Goal: Obtain resource: Download file/media

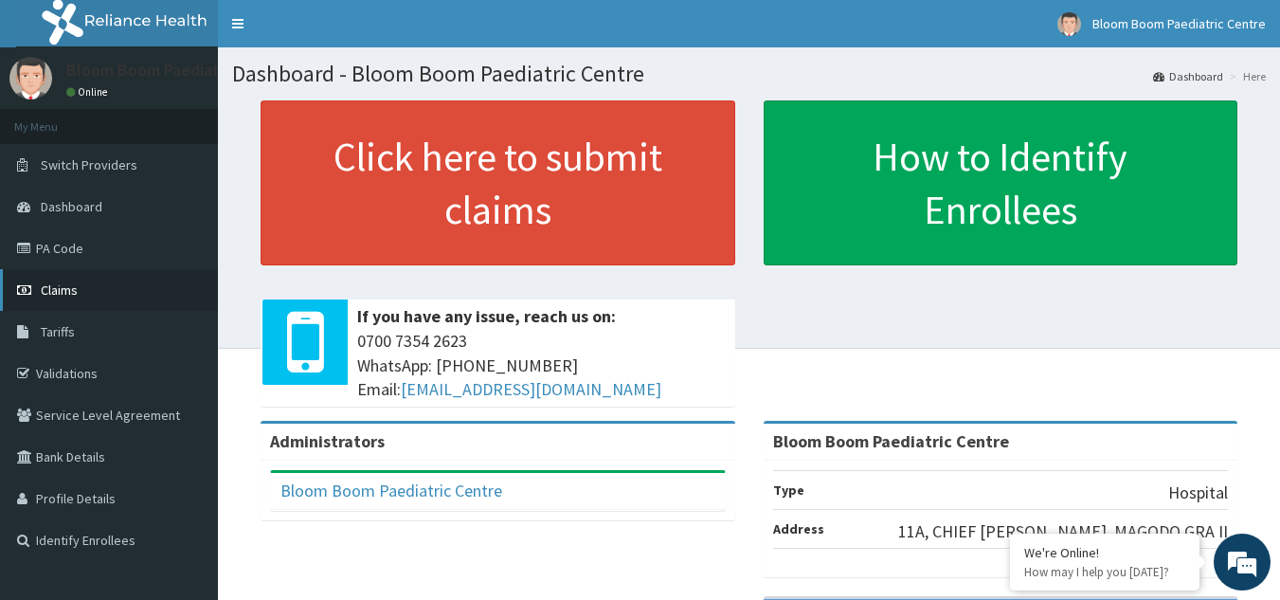
click at [61, 300] on link "Claims" at bounding box center [109, 290] width 218 height 42
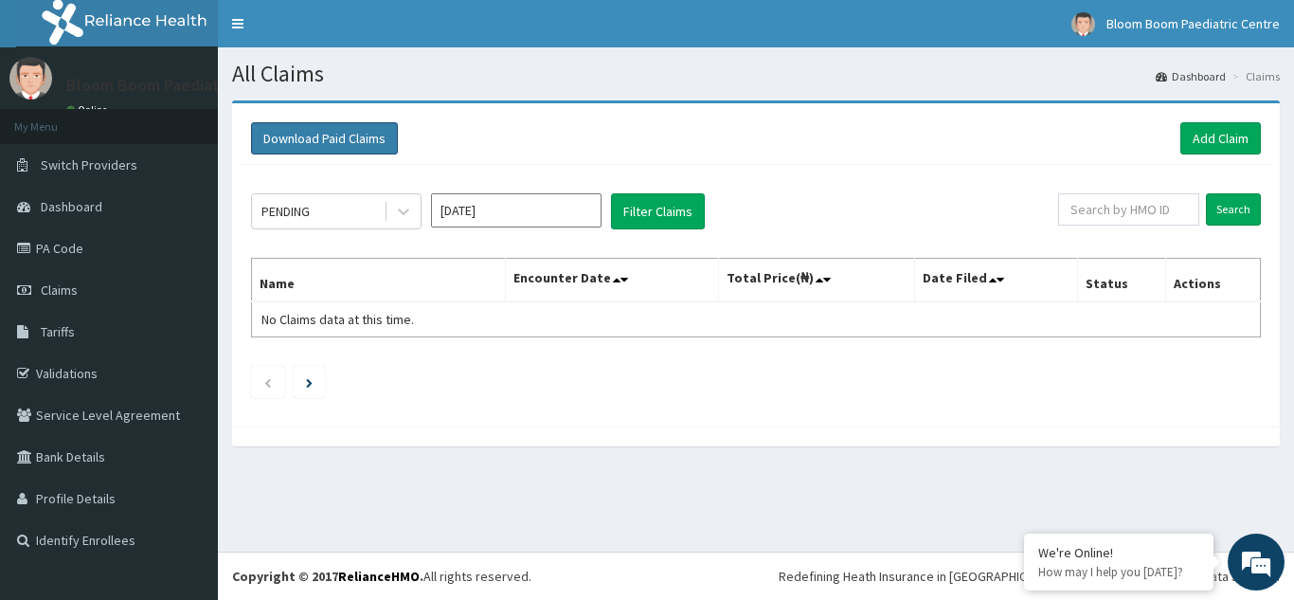
click at [331, 134] on button "Download Paid Claims" at bounding box center [324, 138] width 147 height 32
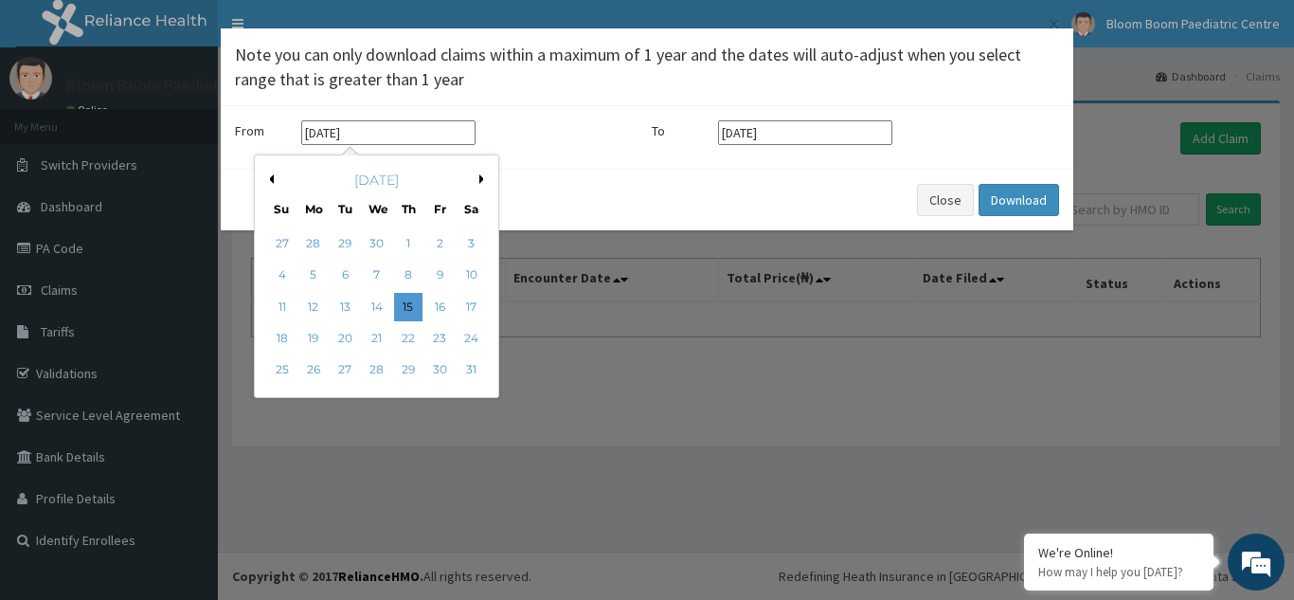
click at [393, 128] on input "[DATE]" at bounding box center [388, 132] width 174 height 25
click at [269, 180] on button "Previous Month" at bounding box center [268, 178] width 9 height 9
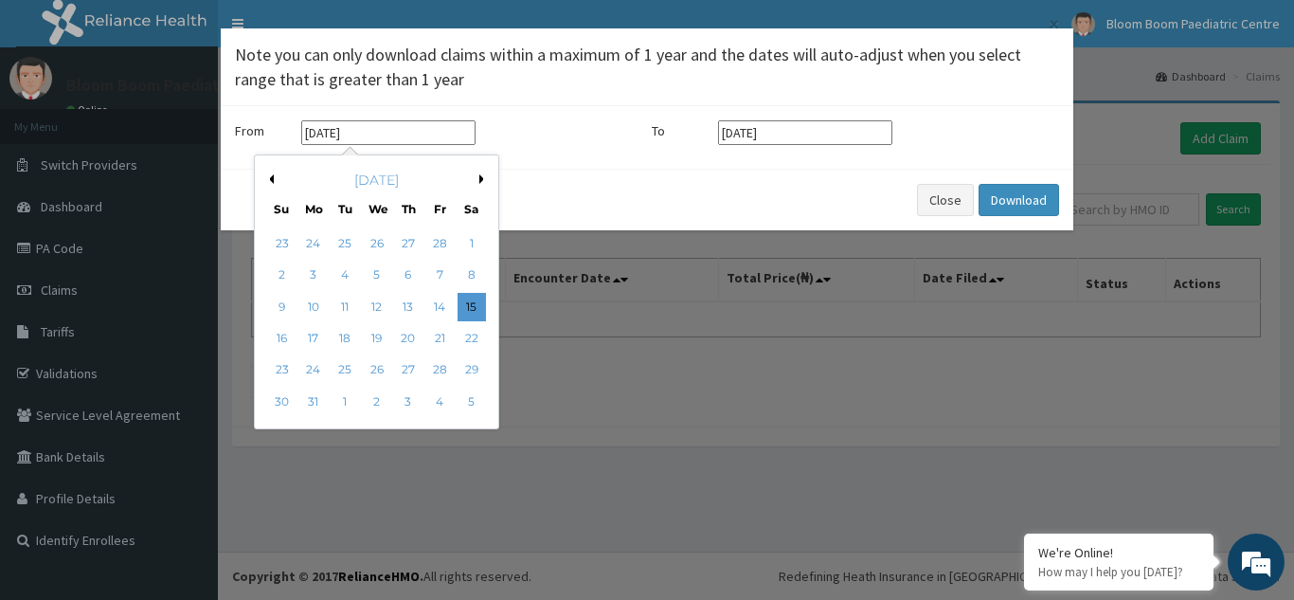
click at [269, 180] on button "Previous Month" at bounding box center [268, 178] width 9 height 9
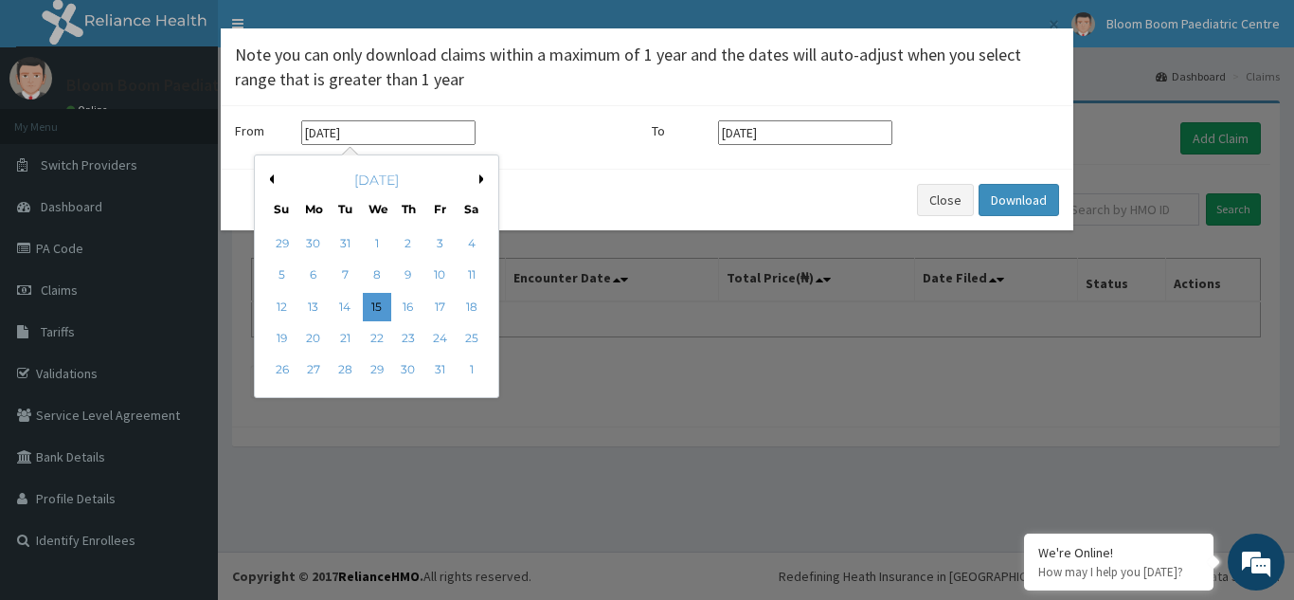
click at [269, 180] on button "Previous Month" at bounding box center [268, 178] width 9 height 9
click at [480, 175] on button "Next Month" at bounding box center [483, 178] width 9 height 9
click at [381, 245] on div "1" at bounding box center [377, 243] width 28 height 28
type input "[DATE]"
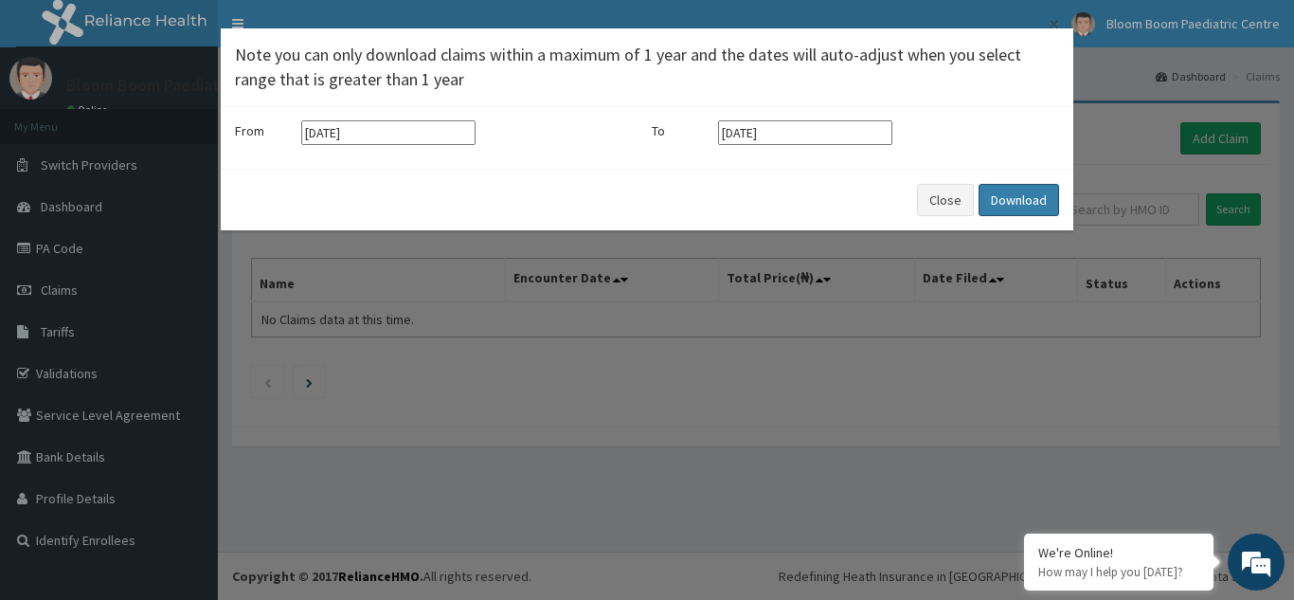
click at [1030, 195] on button "Download" at bounding box center [1019, 200] width 81 height 32
click at [1023, 198] on button "Download" at bounding box center [1019, 200] width 81 height 32
click at [928, 212] on button "Close" at bounding box center [945, 200] width 57 height 32
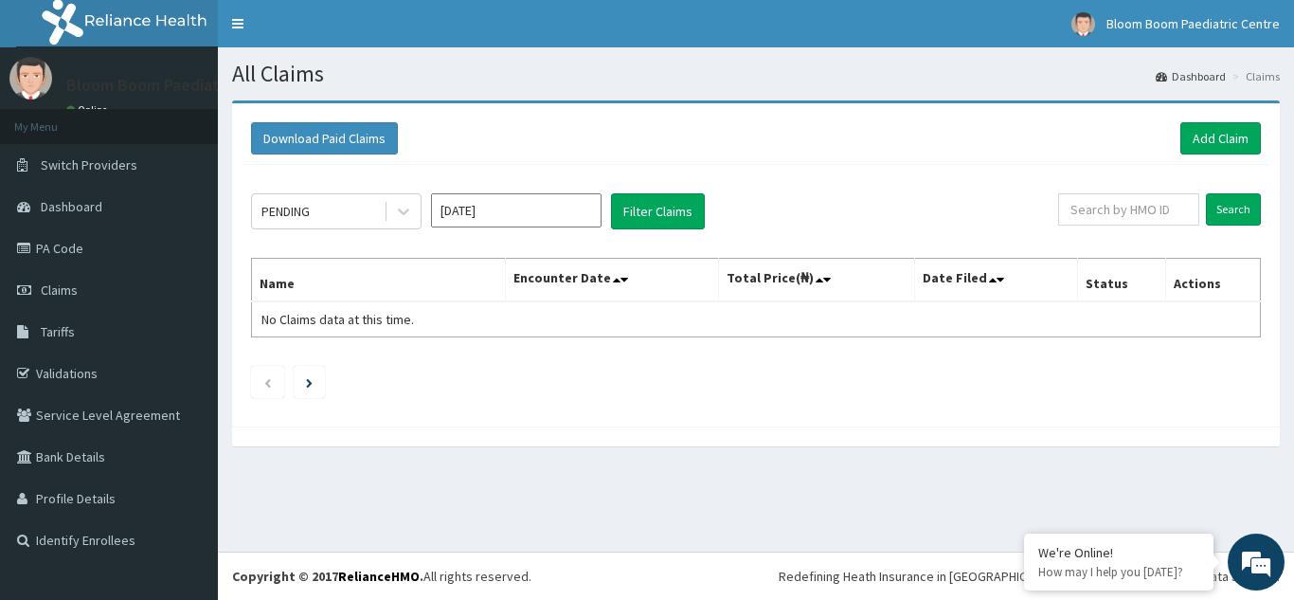
click at [725, 78] on h1 "All Claims" at bounding box center [756, 74] width 1048 height 25
click at [411, 209] on icon at bounding box center [403, 211] width 19 height 19
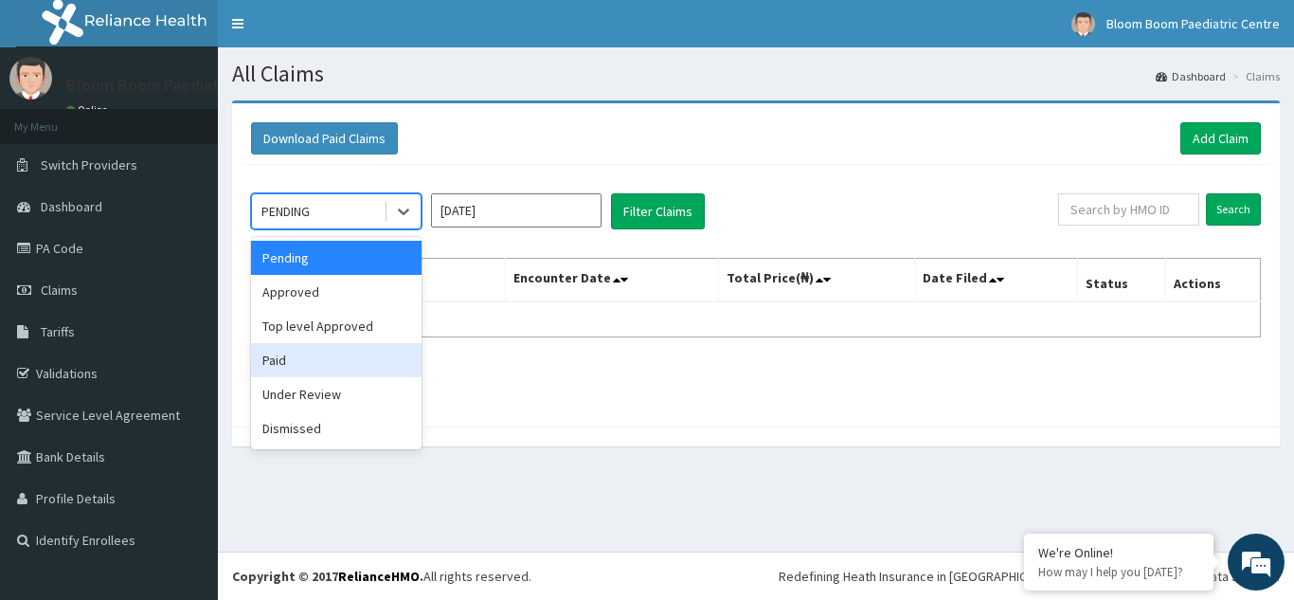
click at [333, 362] on div "Paid" at bounding box center [336, 360] width 171 height 34
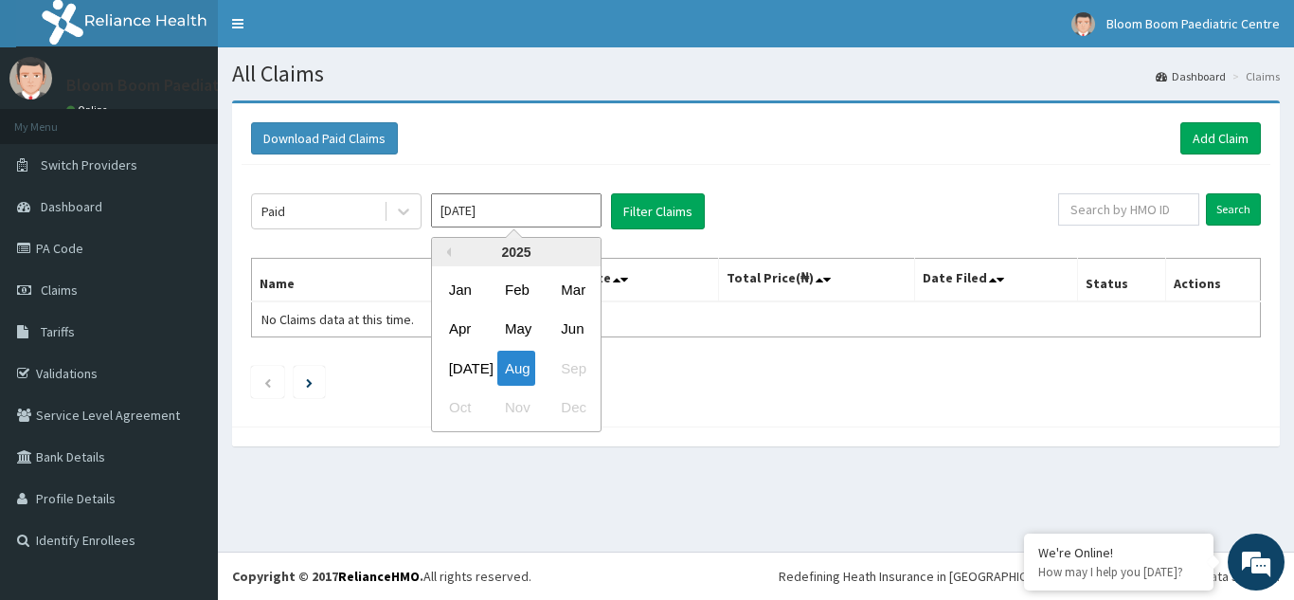
click at [579, 210] on input "[DATE]" at bounding box center [516, 210] width 171 height 34
click at [469, 301] on div "Jan" at bounding box center [460, 289] width 38 height 35
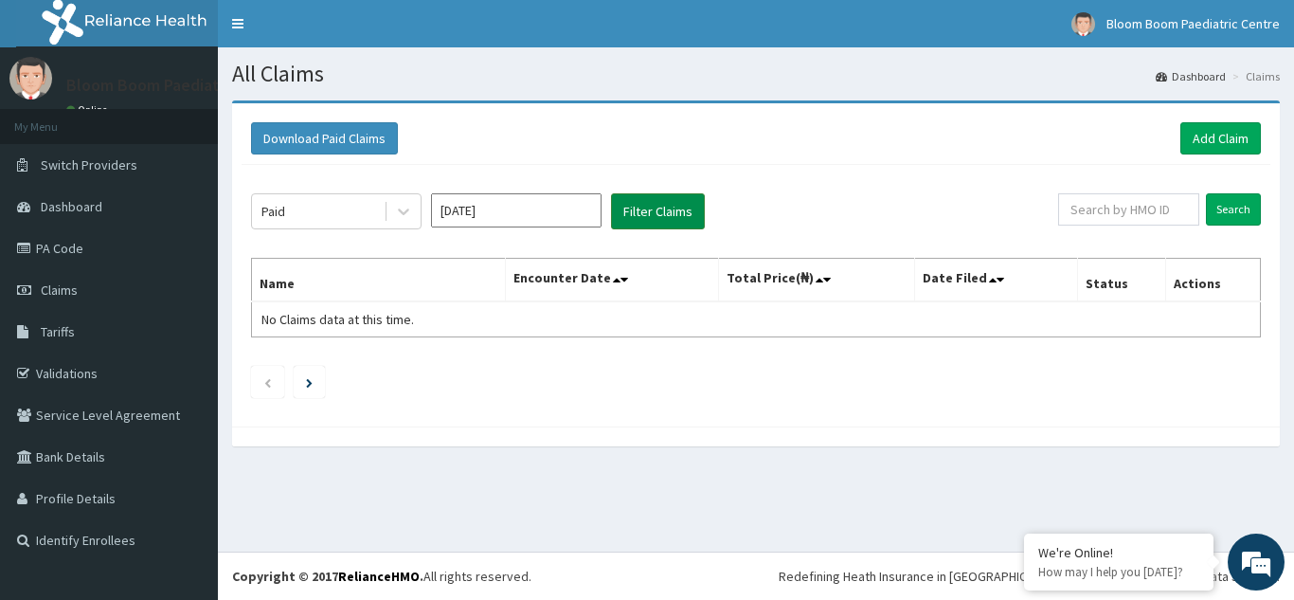
click at [650, 205] on button "Filter Claims" at bounding box center [658, 211] width 94 height 36
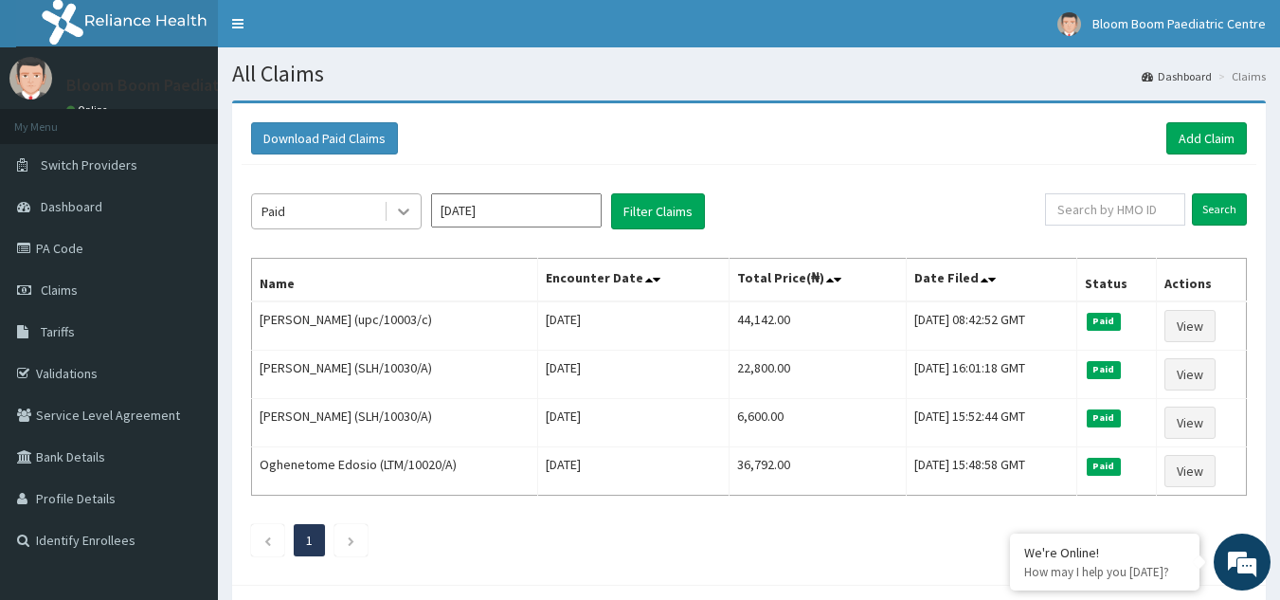
click at [406, 222] on div at bounding box center [404, 211] width 34 height 34
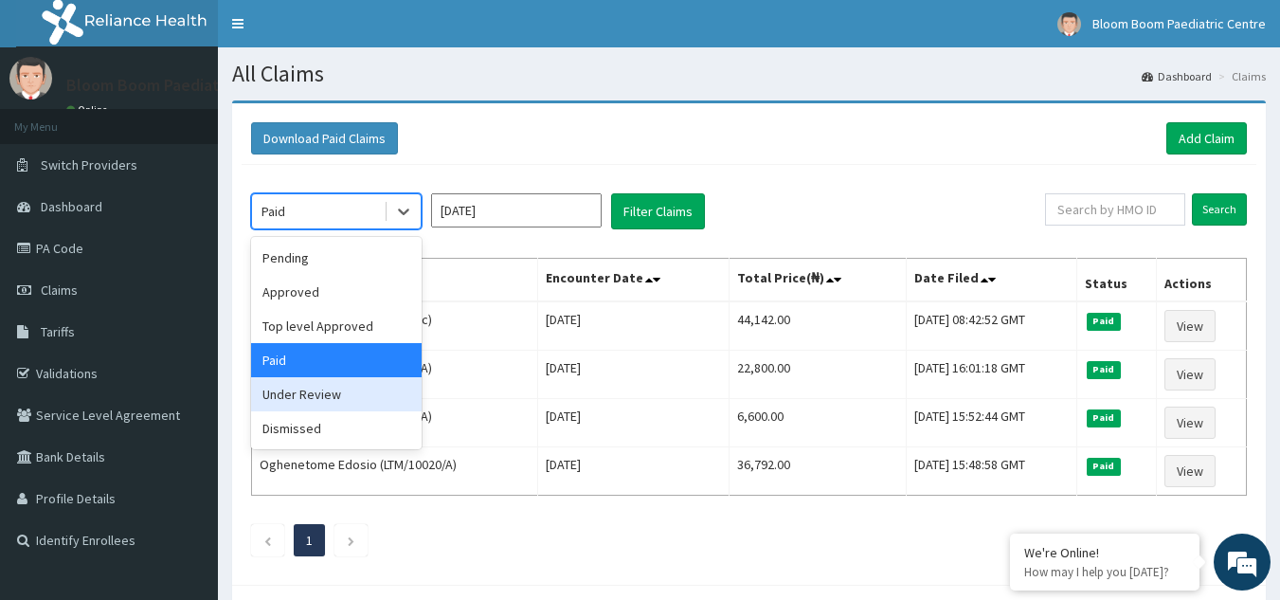
click at [358, 392] on div "Under Review" at bounding box center [336, 394] width 171 height 34
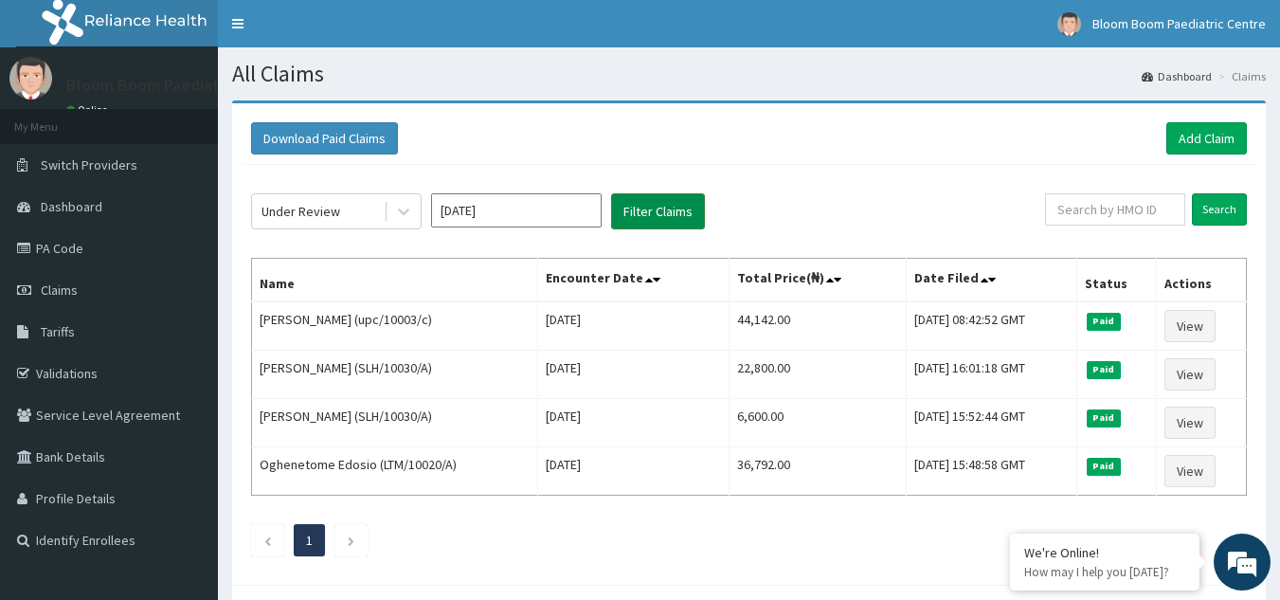
click at [628, 209] on button "Filter Claims" at bounding box center [658, 211] width 94 height 36
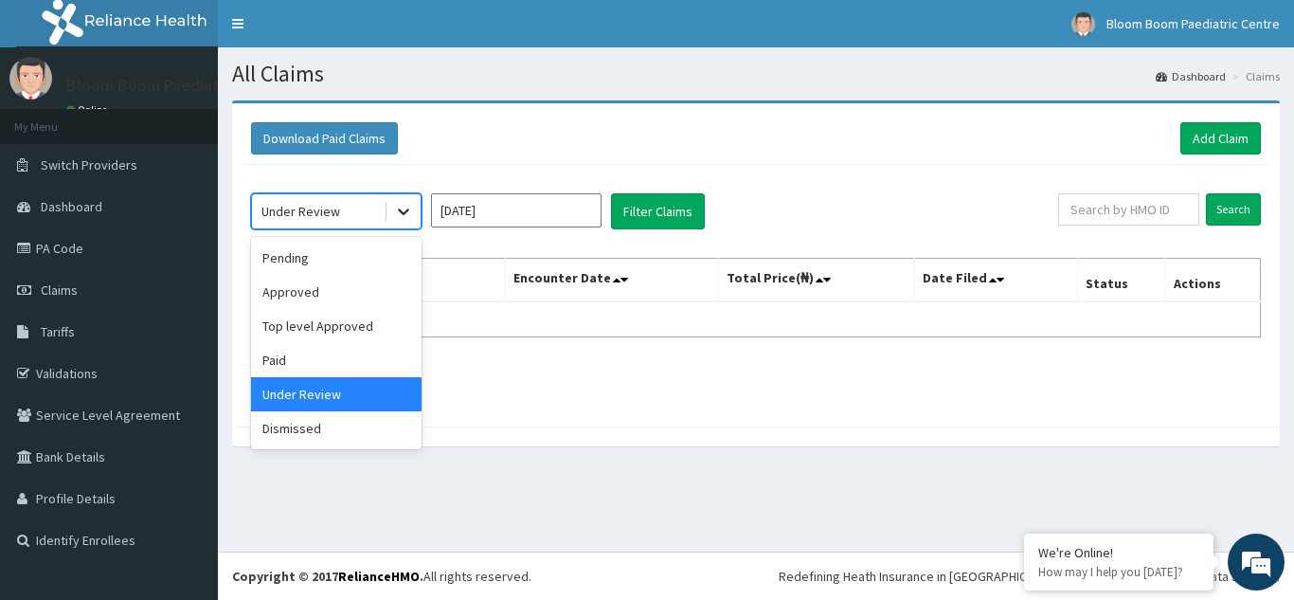
click at [404, 212] on icon at bounding box center [403, 211] width 19 height 19
click at [351, 298] on div "Approved" at bounding box center [336, 292] width 171 height 34
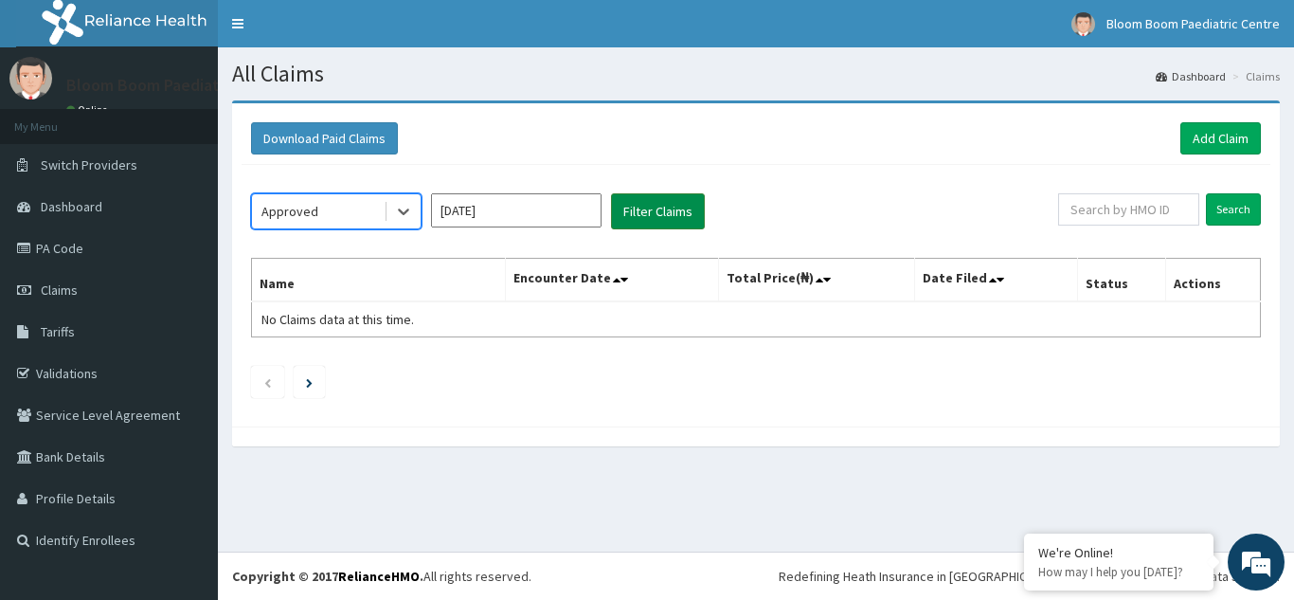
click at [655, 205] on button "Filter Claims" at bounding box center [658, 211] width 94 height 36
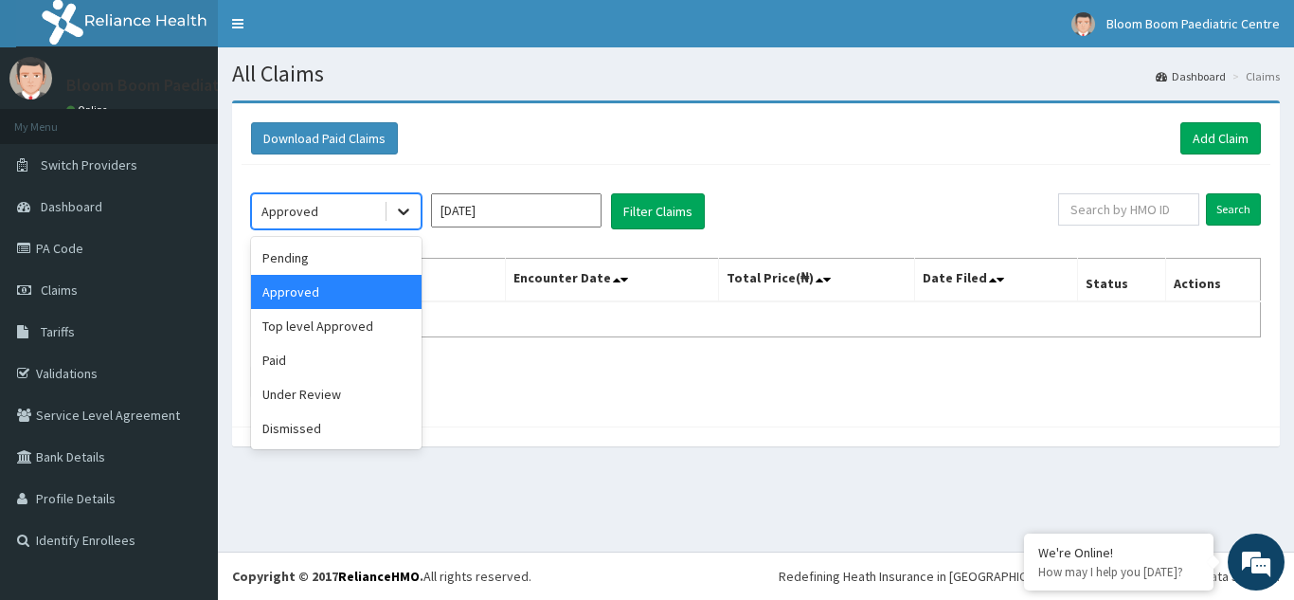
click at [405, 215] on icon at bounding box center [403, 211] width 19 height 19
click at [334, 248] on div "Pending" at bounding box center [336, 258] width 171 height 34
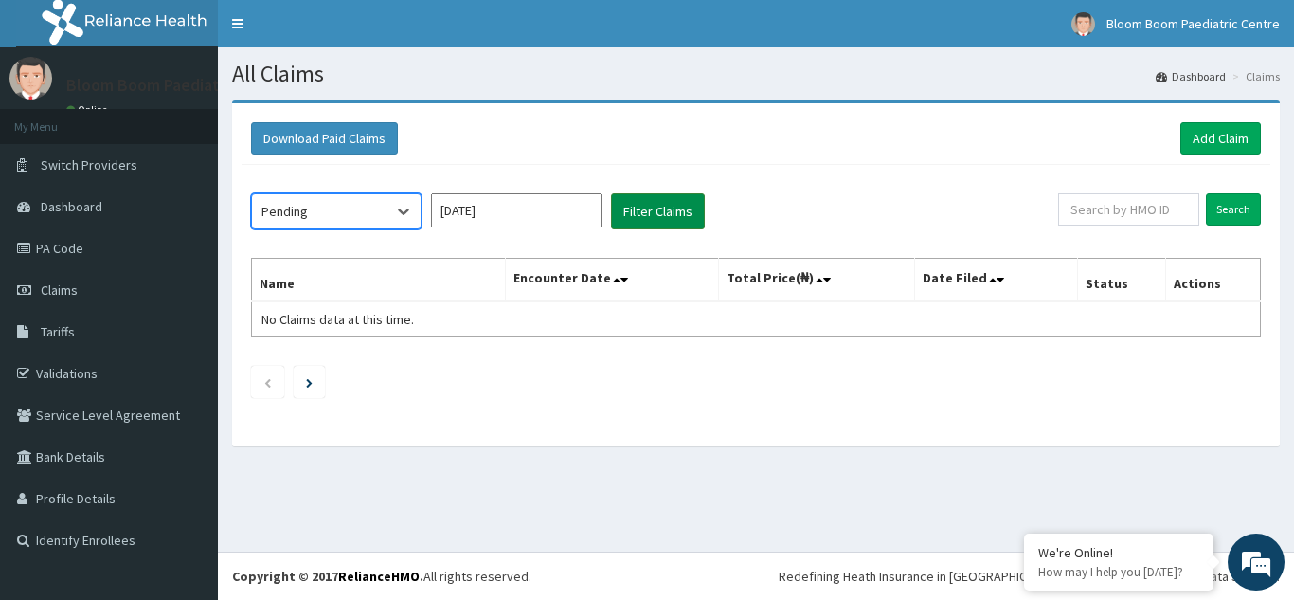
click at [665, 216] on button "Filter Claims" at bounding box center [658, 211] width 94 height 36
click at [387, 212] on div at bounding box center [404, 211] width 34 height 34
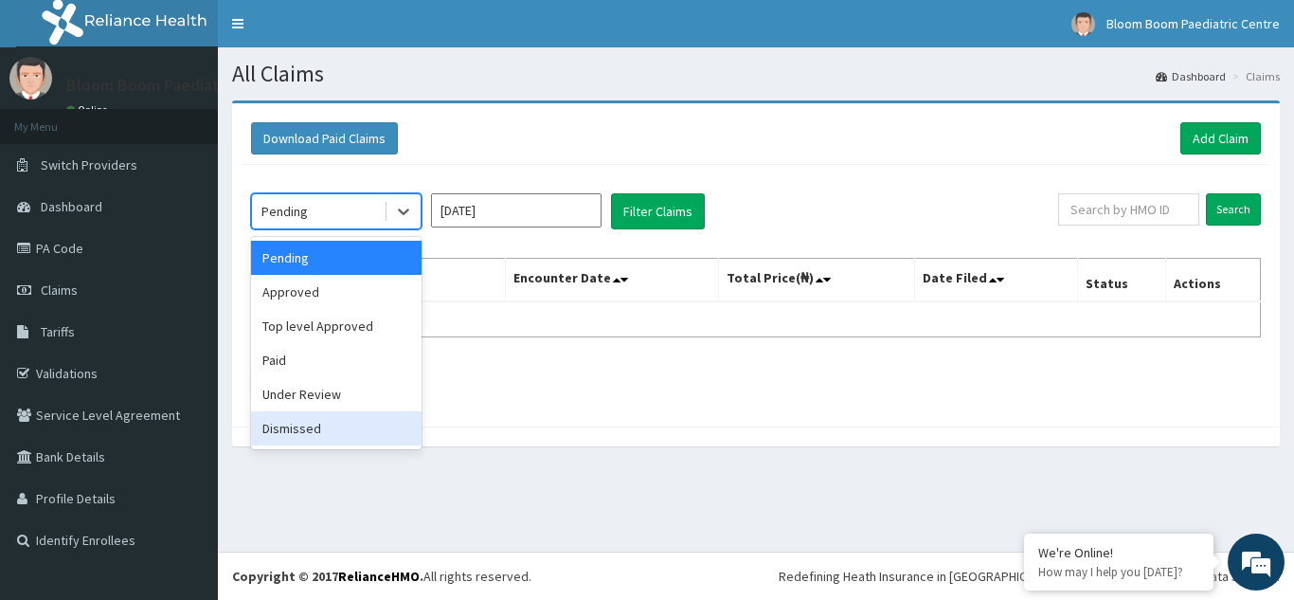
click at [315, 423] on div "Dismissed" at bounding box center [336, 428] width 171 height 34
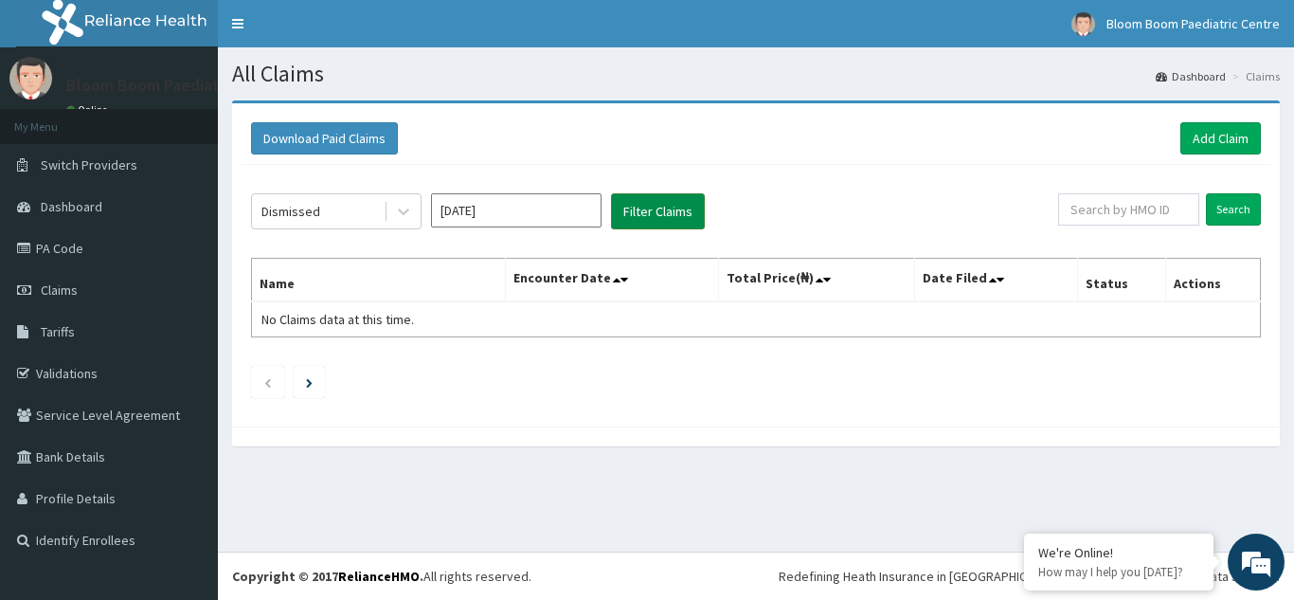
click at [632, 220] on button "Filter Claims" at bounding box center [658, 211] width 94 height 36
click at [394, 219] on icon at bounding box center [403, 211] width 19 height 19
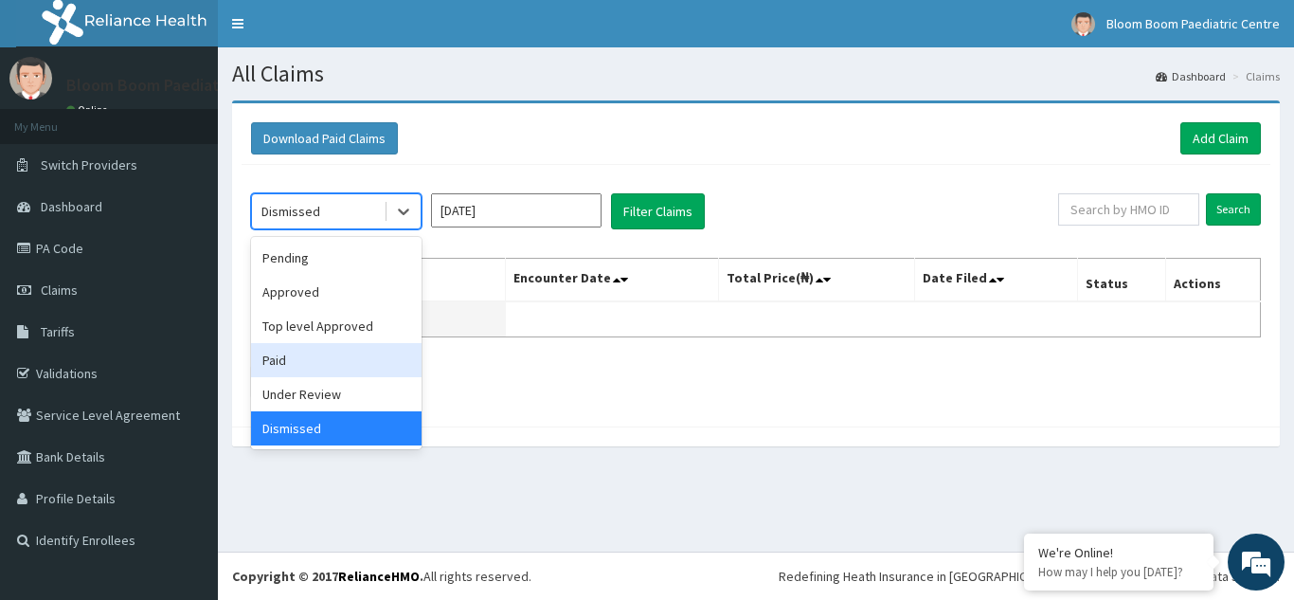
drag, startPoint x: 310, startPoint y: 364, endPoint x: 387, endPoint y: 312, distance: 93.5
click at [315, 358] on div "Paid" at bounding box center [336, 360] width 171 height 34
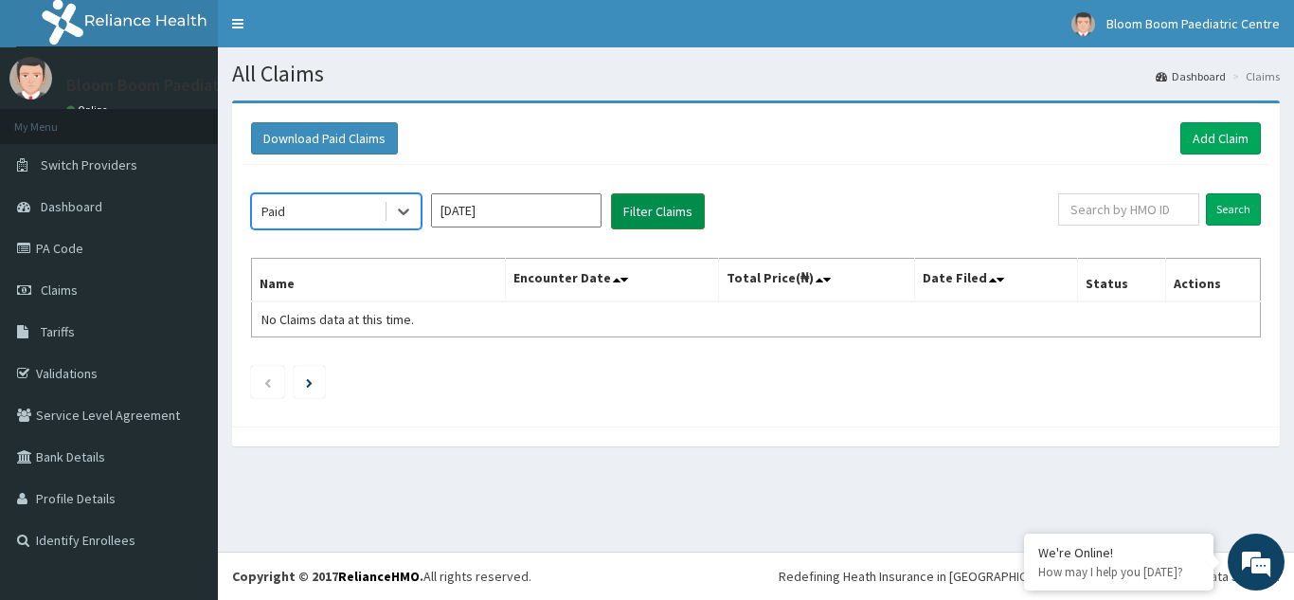
click at [669, 216] on button "Filter Claims" at bounding box center [658, 211] width 94 height 36
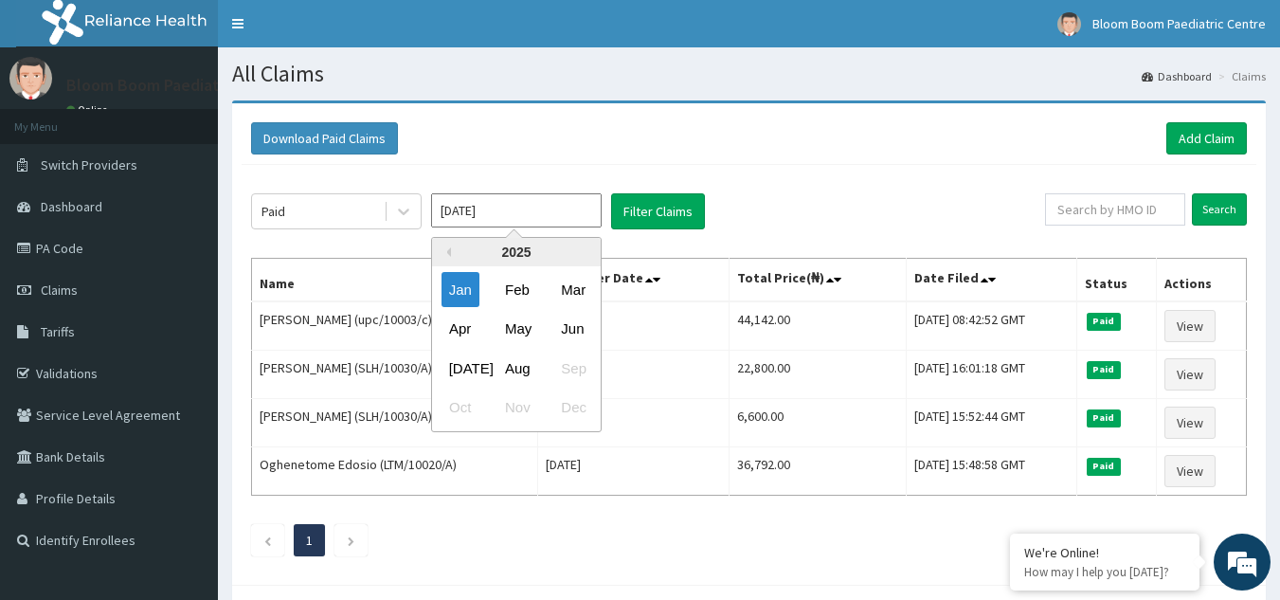
click at [526, 218] on input "[DATE]" at bounding box center [516, 210] width 171 height 34
click at [503, 294] on div "Feb" at bounding box center [516, 289] width 38 height 35
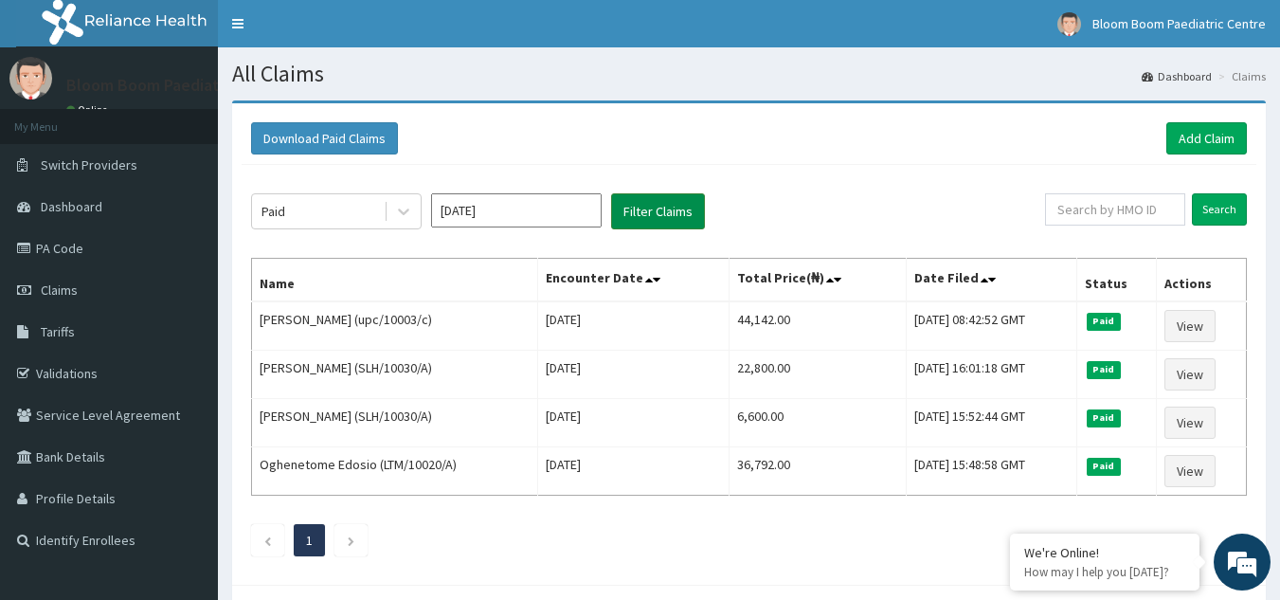
click at [651, 218] on button "Filter Claims" at bounding box center [658, 211] width 94 height 36
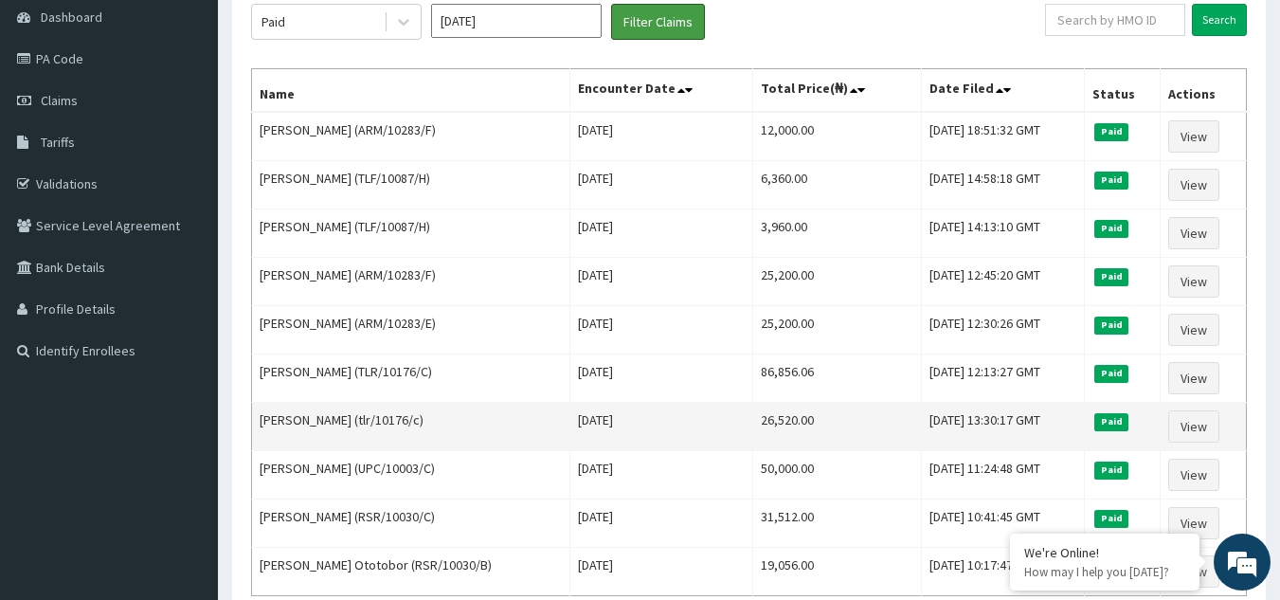
scroll to position [376, 0]
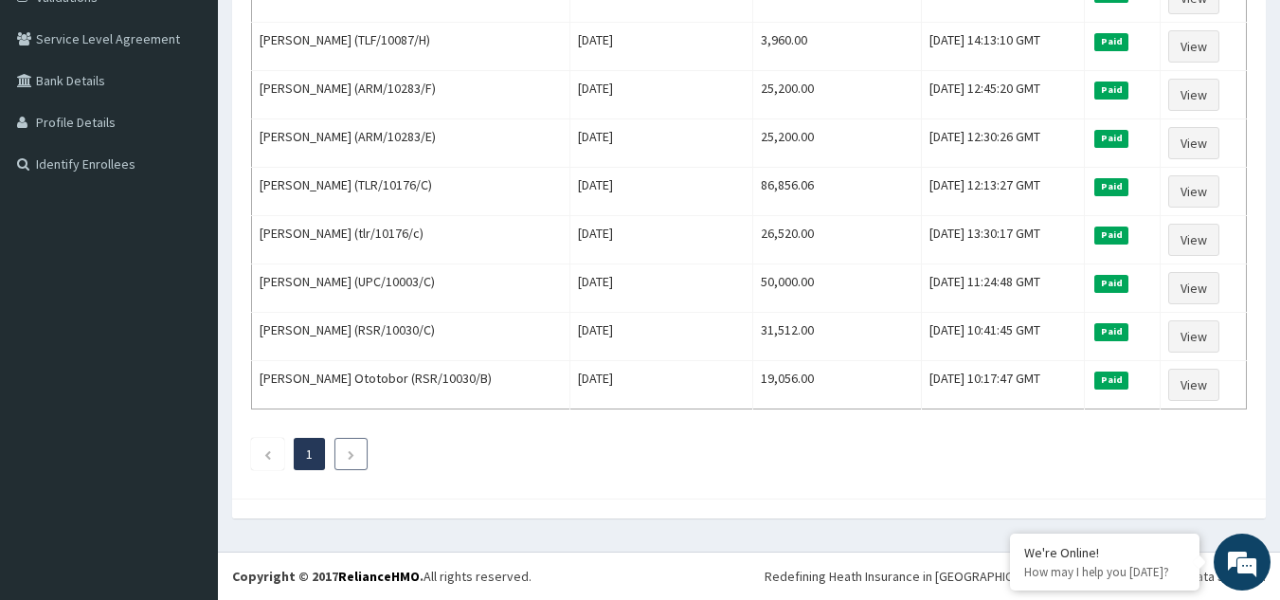
click at [352, 457] on icon "Next page" at bounding box center [351, 454] width 9 height 11
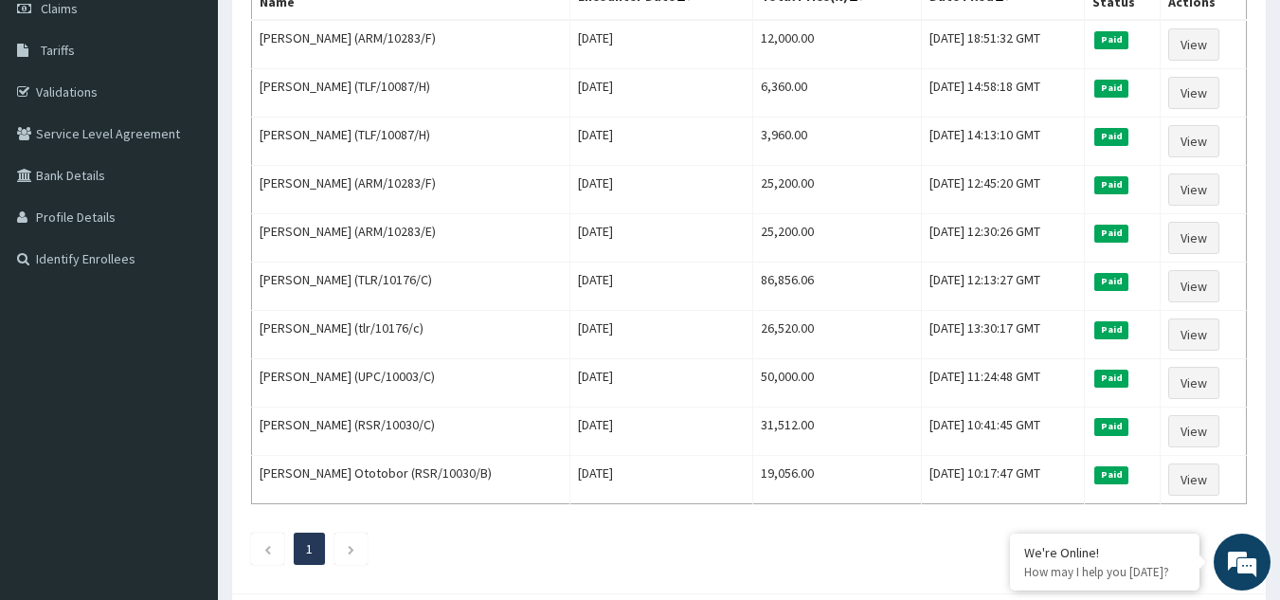
scroll to position [187, 0]
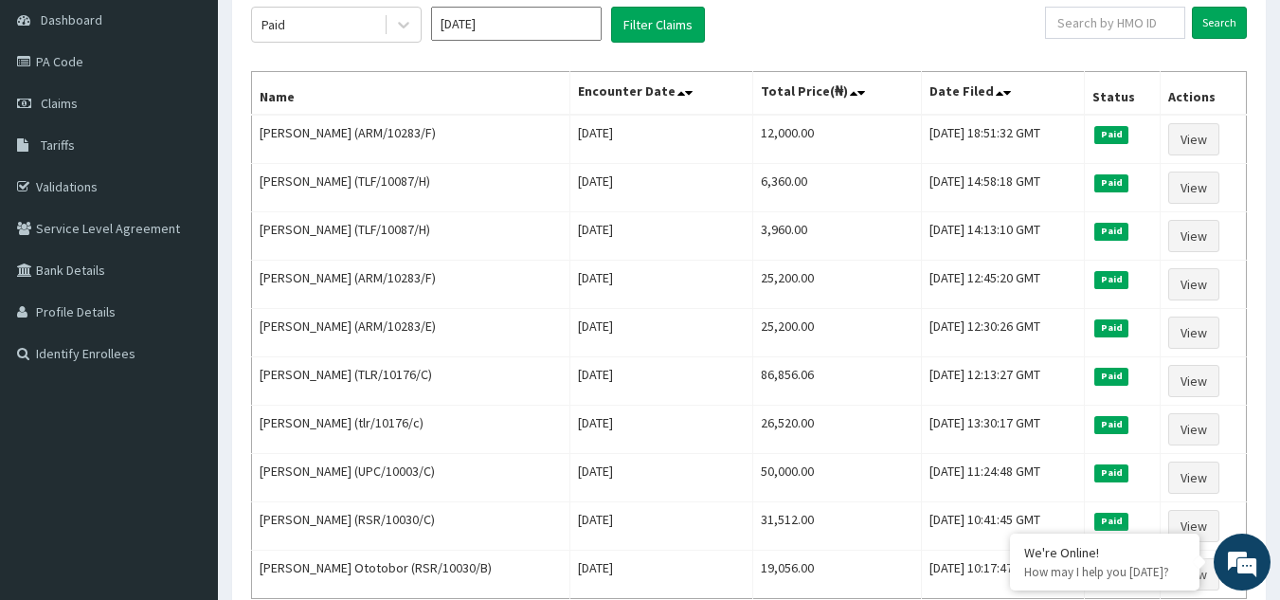
click at [545, 24] on input "[DATE]" at bounding box center [516, 24] width 171 height 34
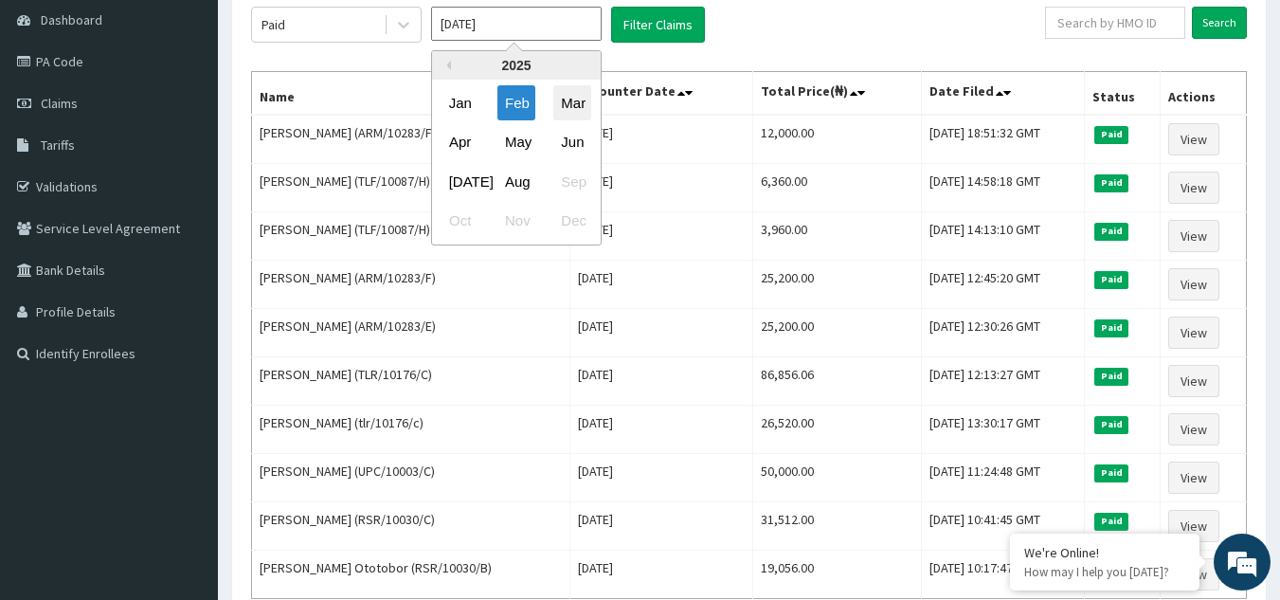
click at [576, 109] on div "Mar" at bounding box center [572, 102] width 38 height 35
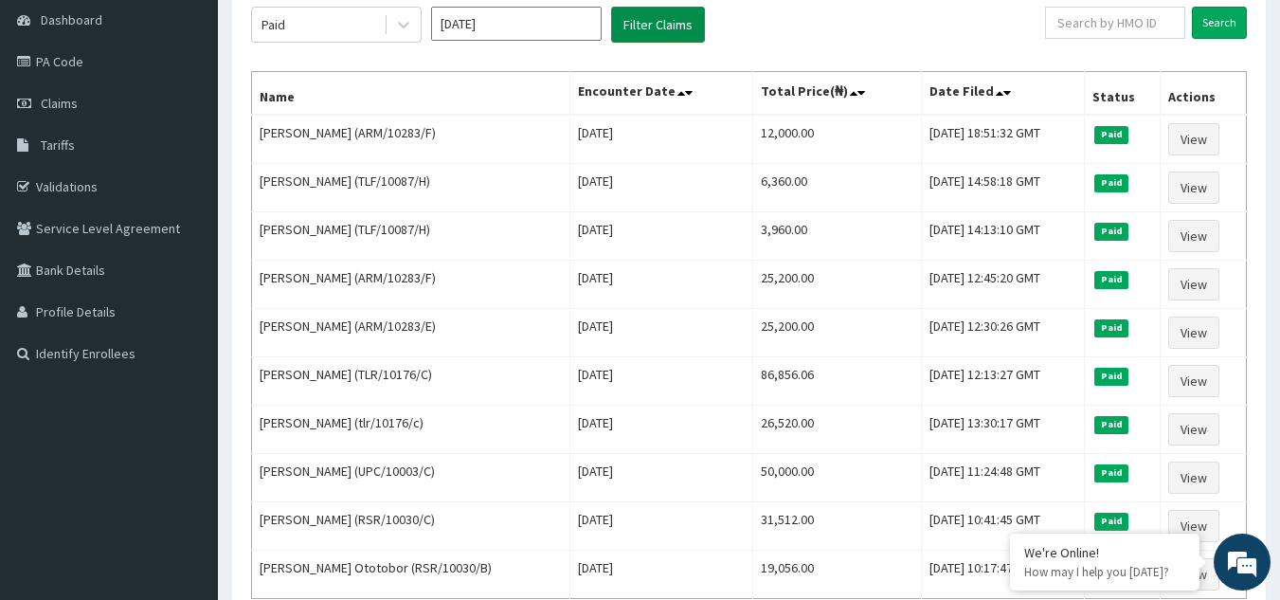
click at [668, 30] on button "Filter Claims" at bounding box center [658, 25] width 94 height 36
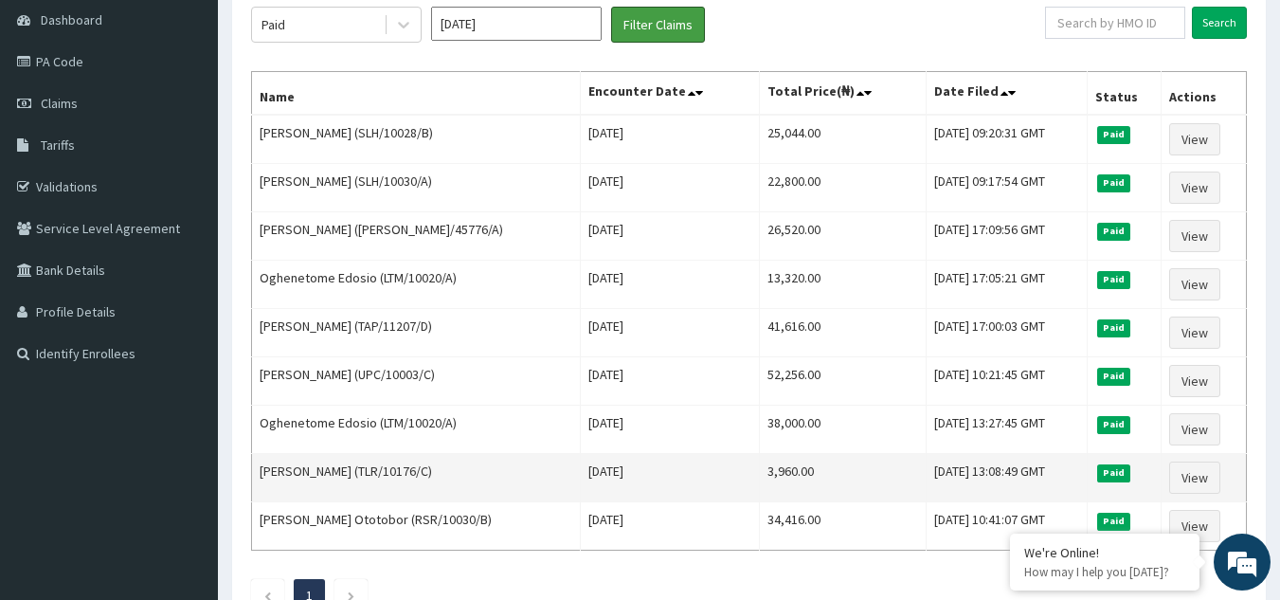
scroll to position [328, 0]
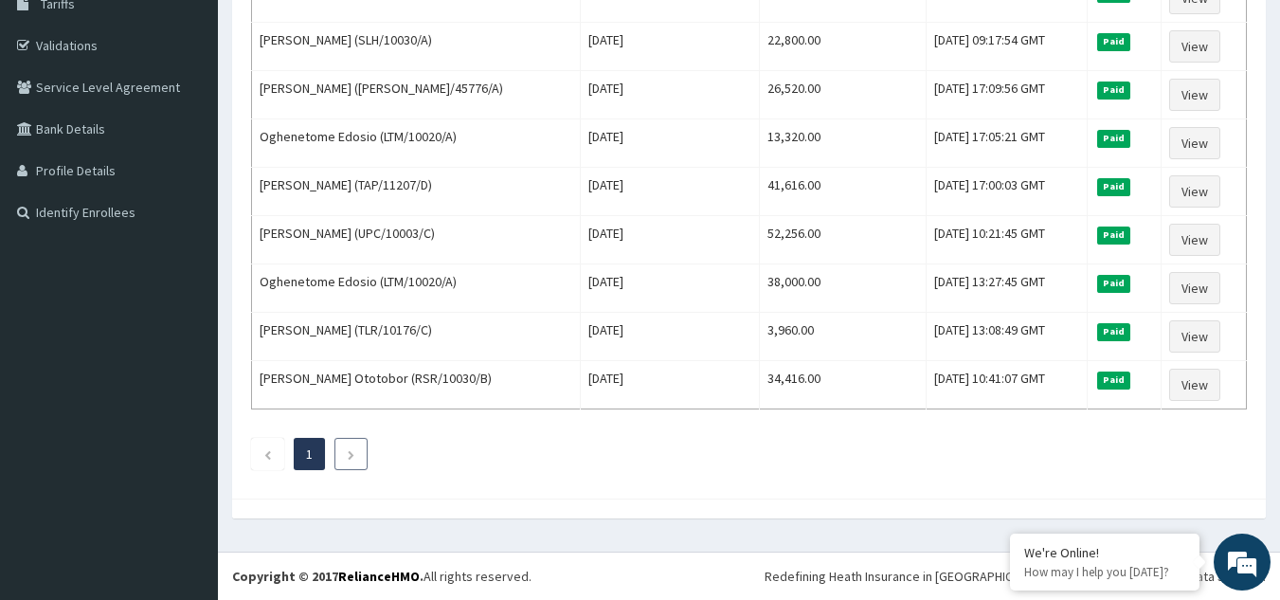
click at [349, 452] on icon "Next page" at bounding box center [351, 454] width 9 height 11
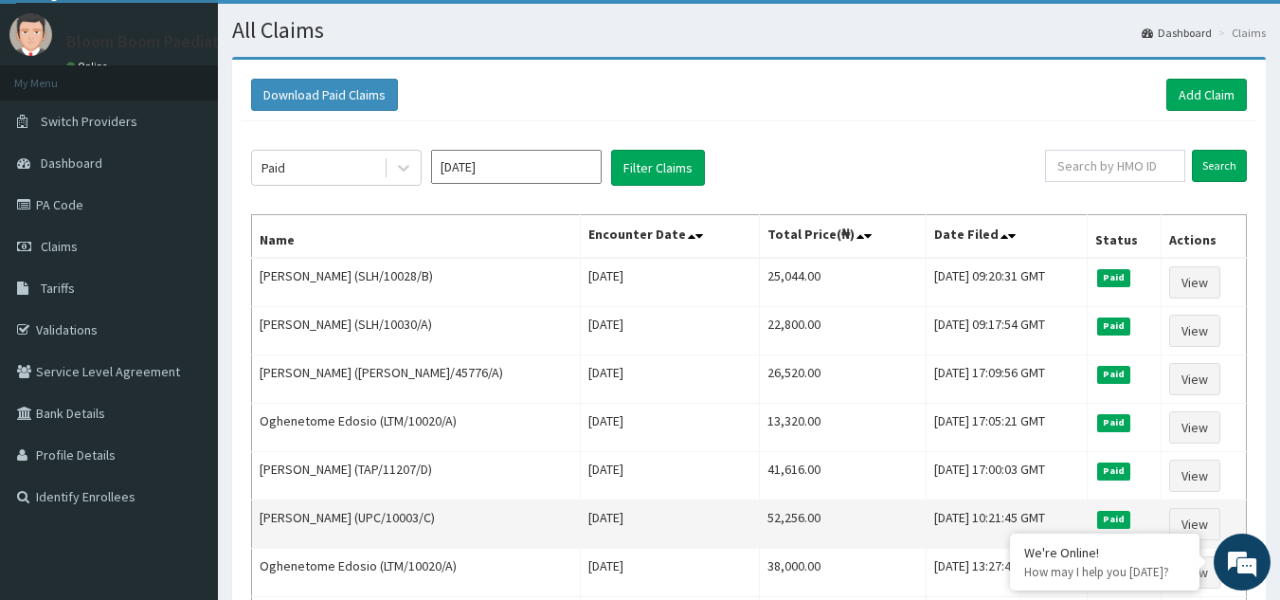
scroll to position [0, 0]
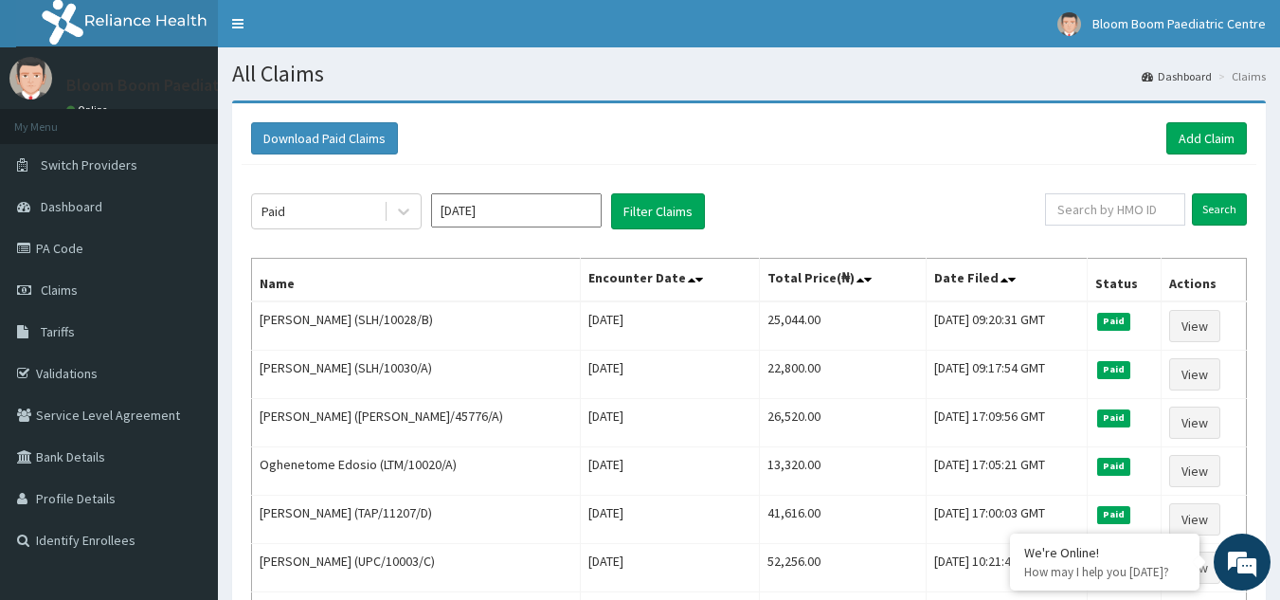
click at [525, 221] on input "[DATE]" at bounding box center [516, 210] width 171 height 34
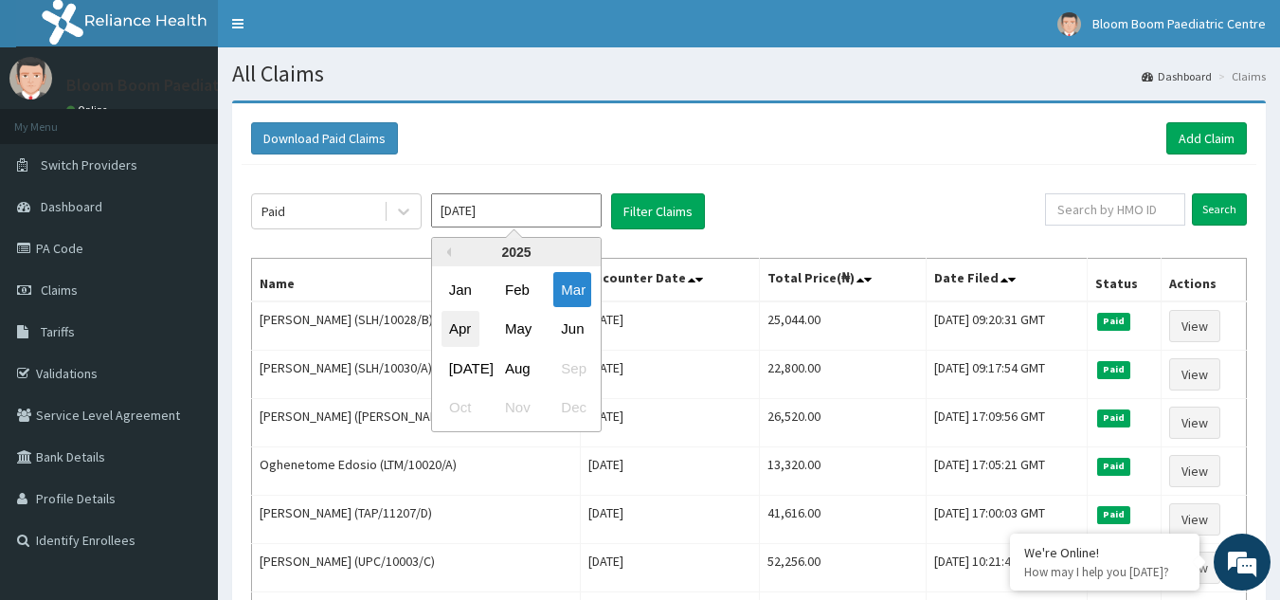
click at [456, 333] on div "Apr" at bounding box center [460, 329] width 38 height 35
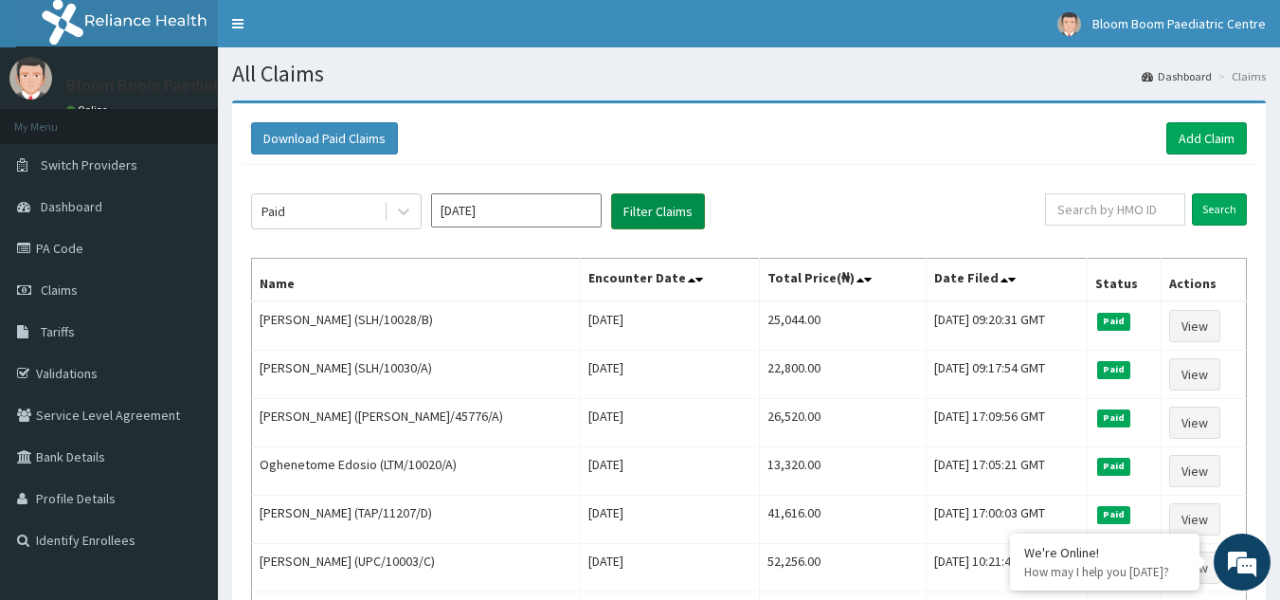
click at [661, 212] on button "Filter Claims" at bounding box center [658, 211] width 94 height 36
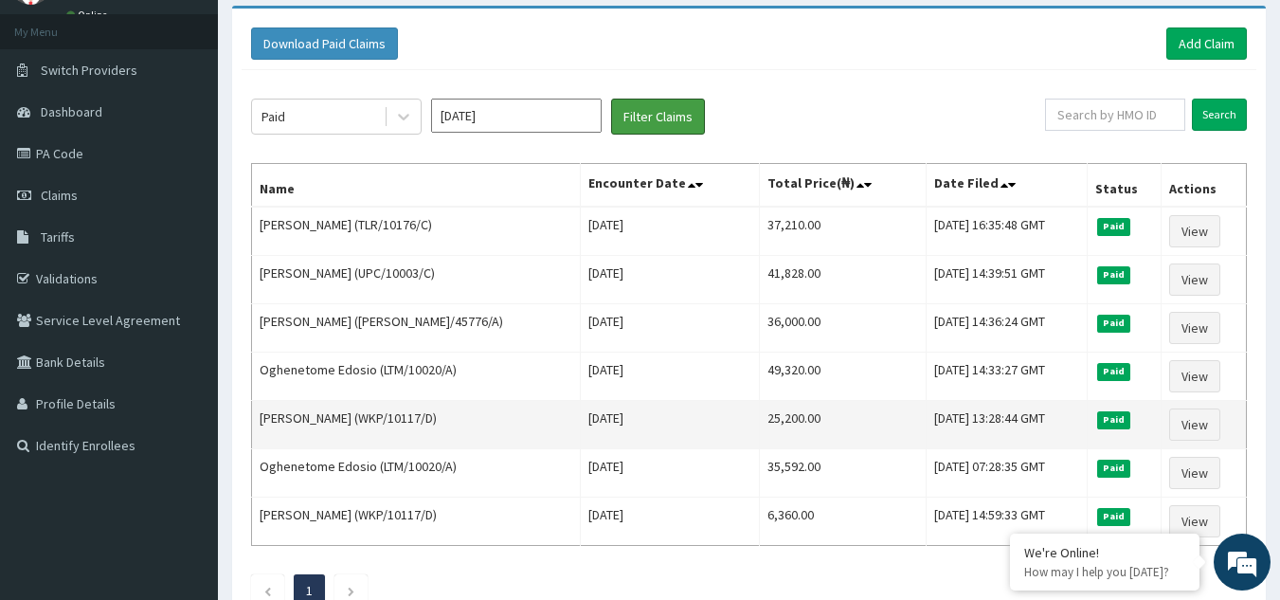
scroll to position [189, 0]
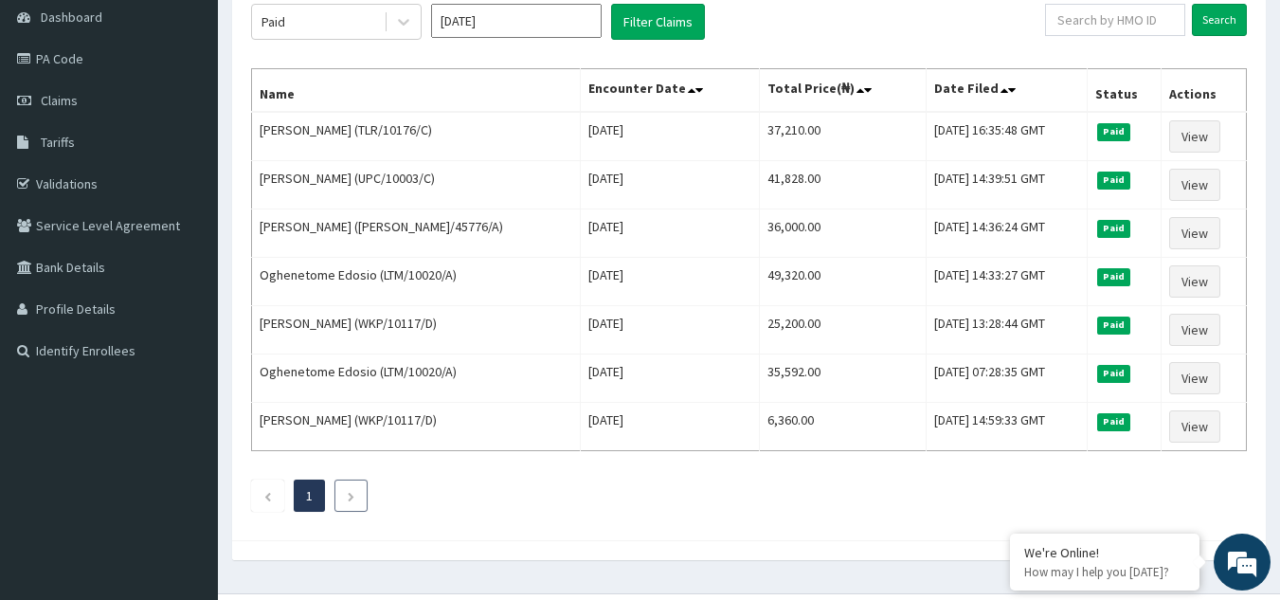
click at [343, 504] on li at bounding box center [350, 495] width 33 height 32
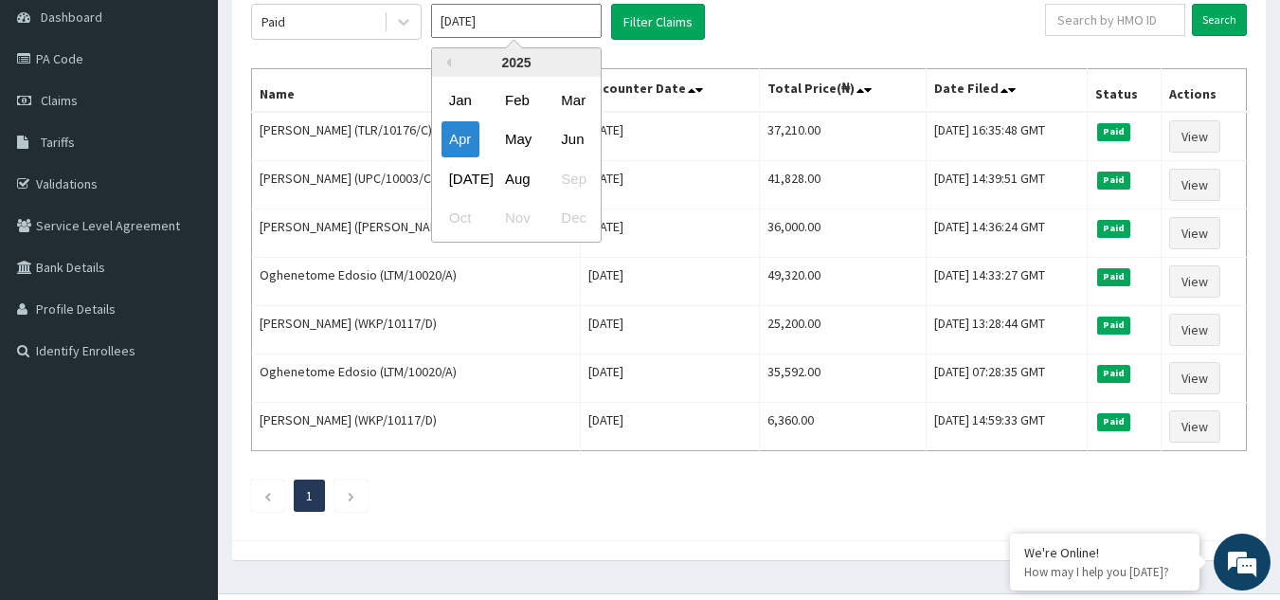
click at [516, 16] on input "[DATE]" at bounding box center [516, 21] width 171 height 34
click at [512, 142] on div "May" at bounding box center [516, 139] width 38 height 35
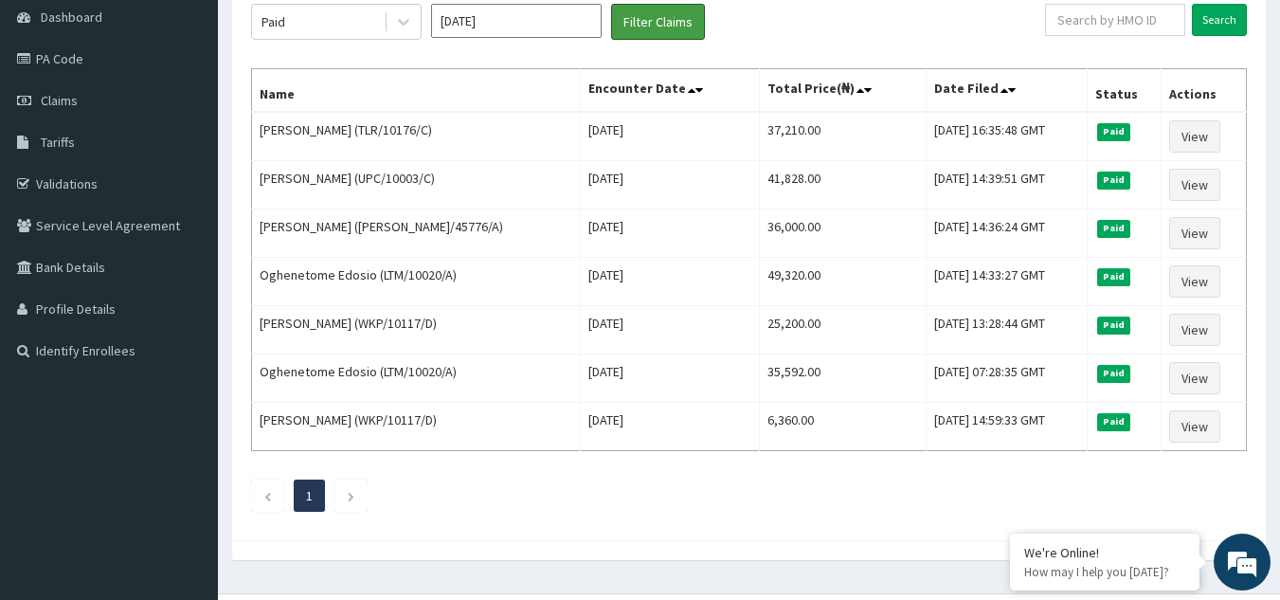
drag, startPoint x: 671, startPoint y: 22, endPoint x: 651, endPoint y: 58, distance: 41.1
click at [670, 22] on button "Filter Claims" at bounding box center [658, 22] width 94 height 36
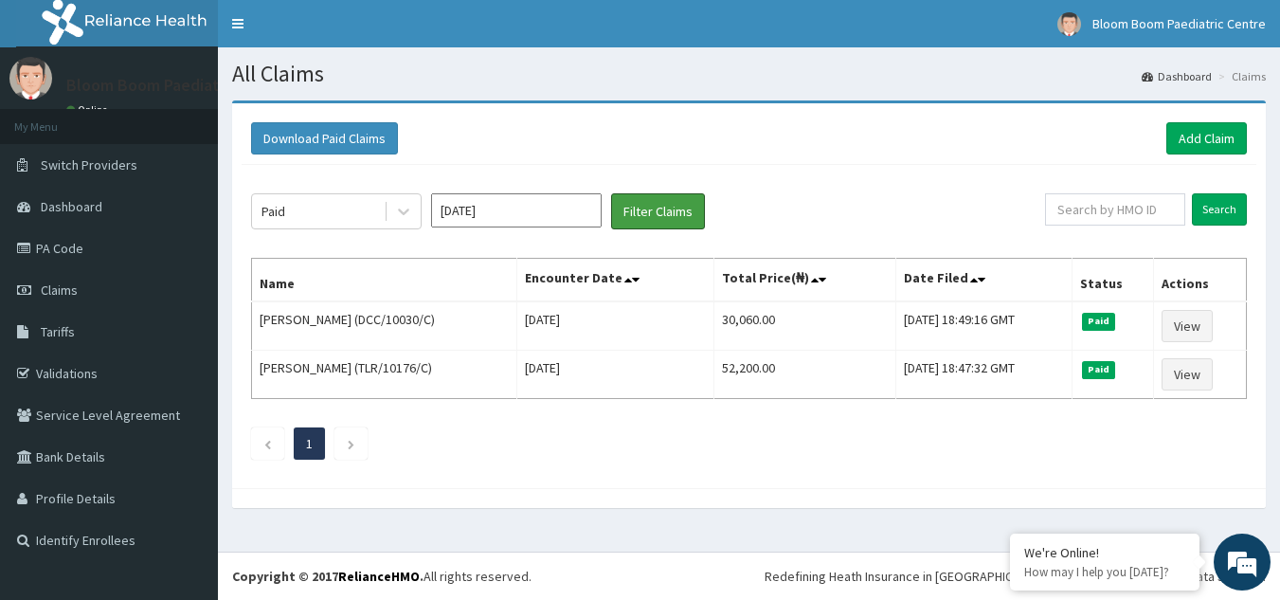
scroll to position [0, 0]
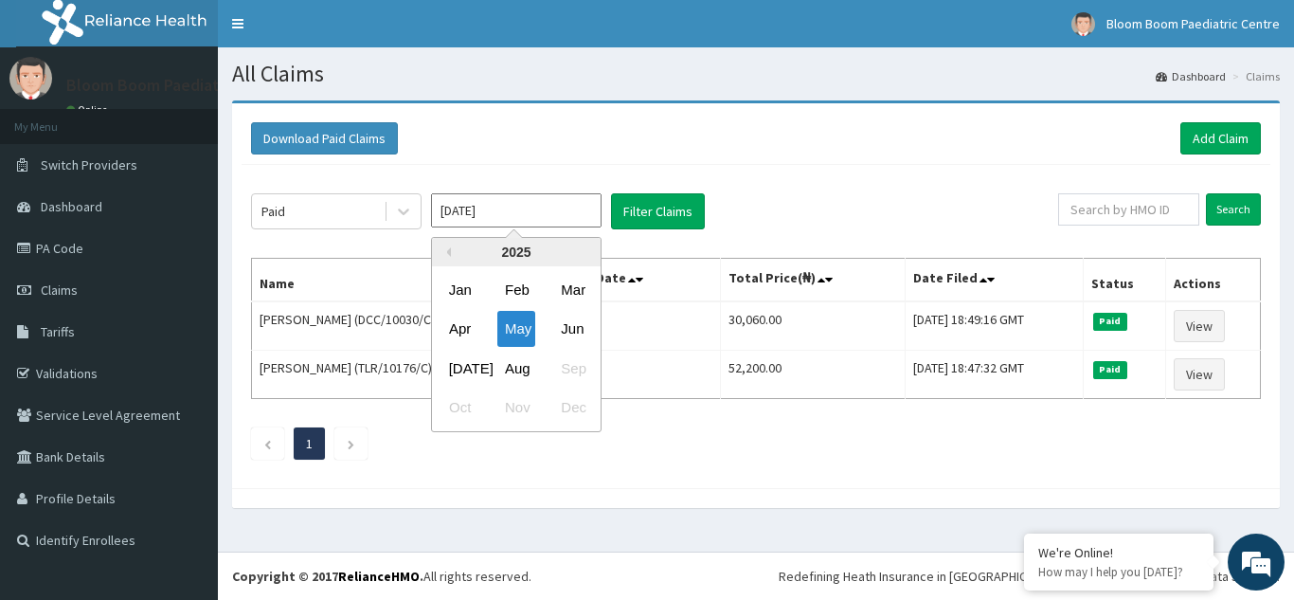
click at [512, 208] on input "[DATE]" at bounding box center [516, 210] width 171 height 34
click at [569, 319] on div "Jun" at bounding box center [572, 329] width 38 height 35
type input "[DATE]"
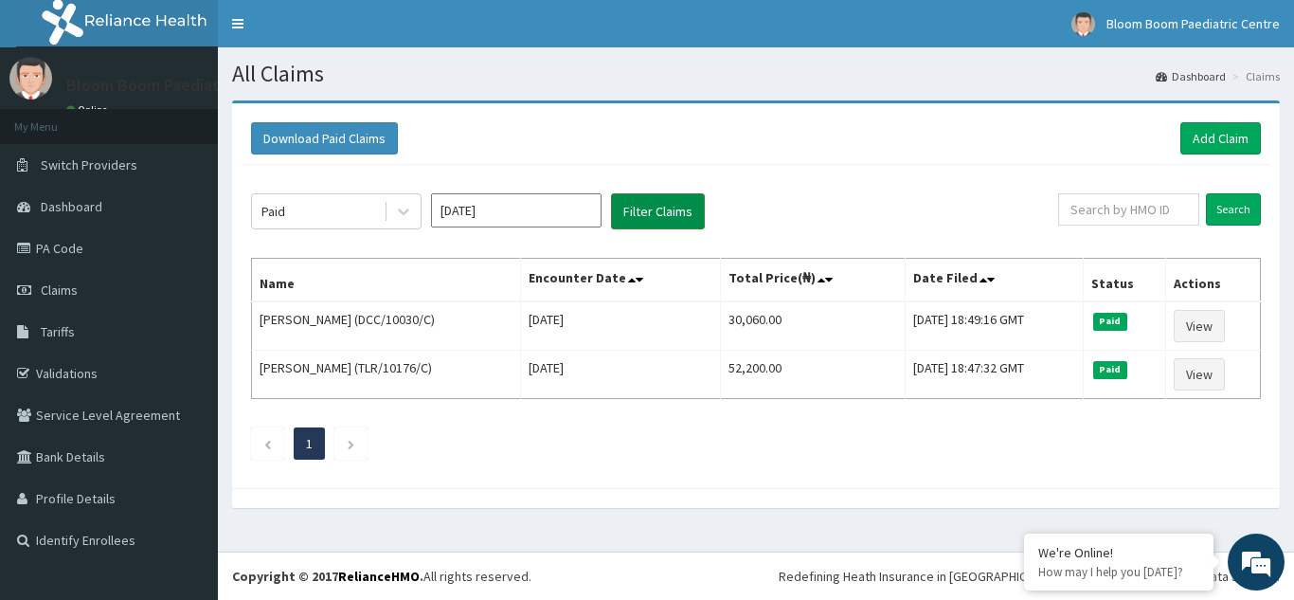
click at [676, 208] on button "Filter Claims" at bounding box center [658, 211] width 94 height 36
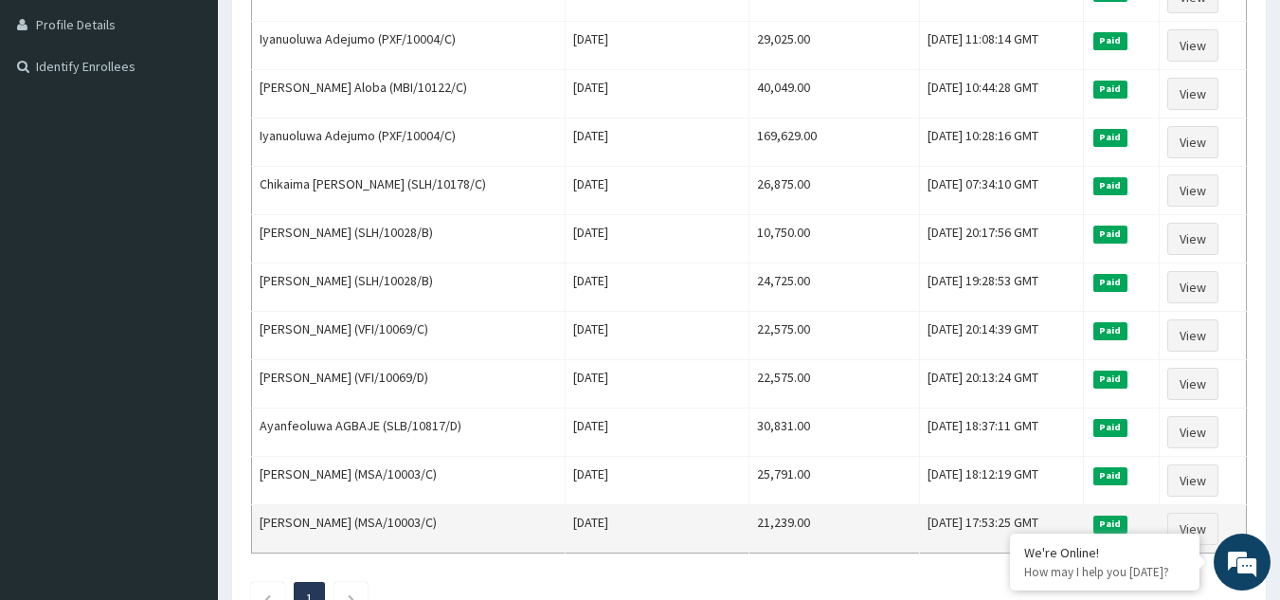
scroll to position [568, 0]
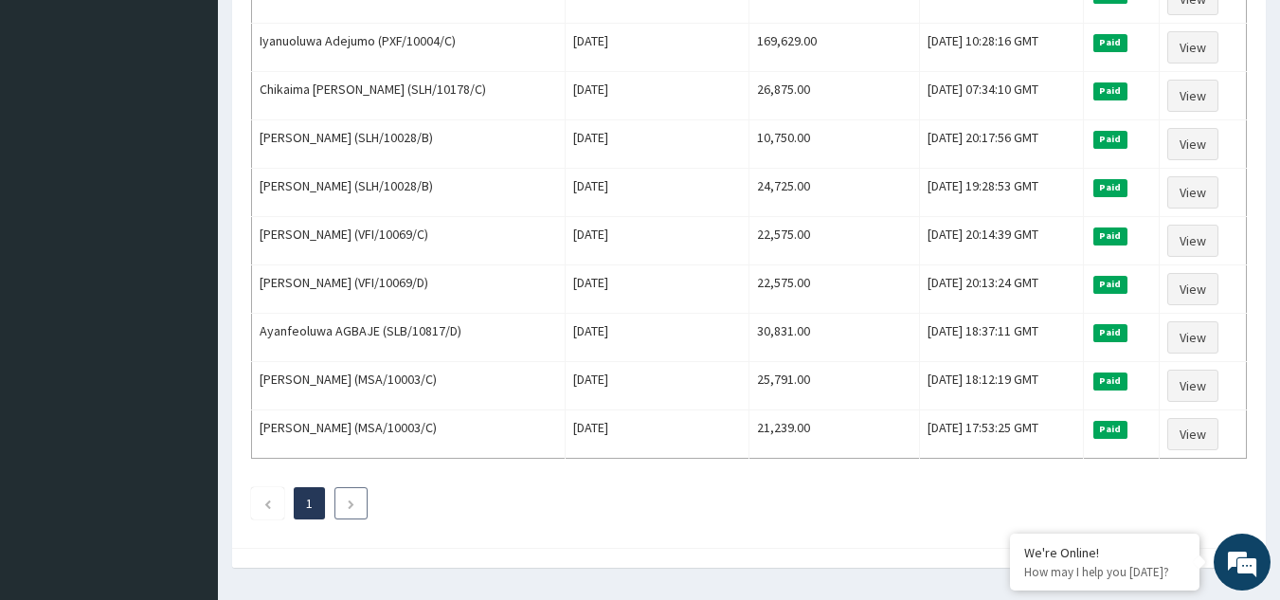
click at [359, 504] on li at bounding box center [350, 503] width 33 height 32
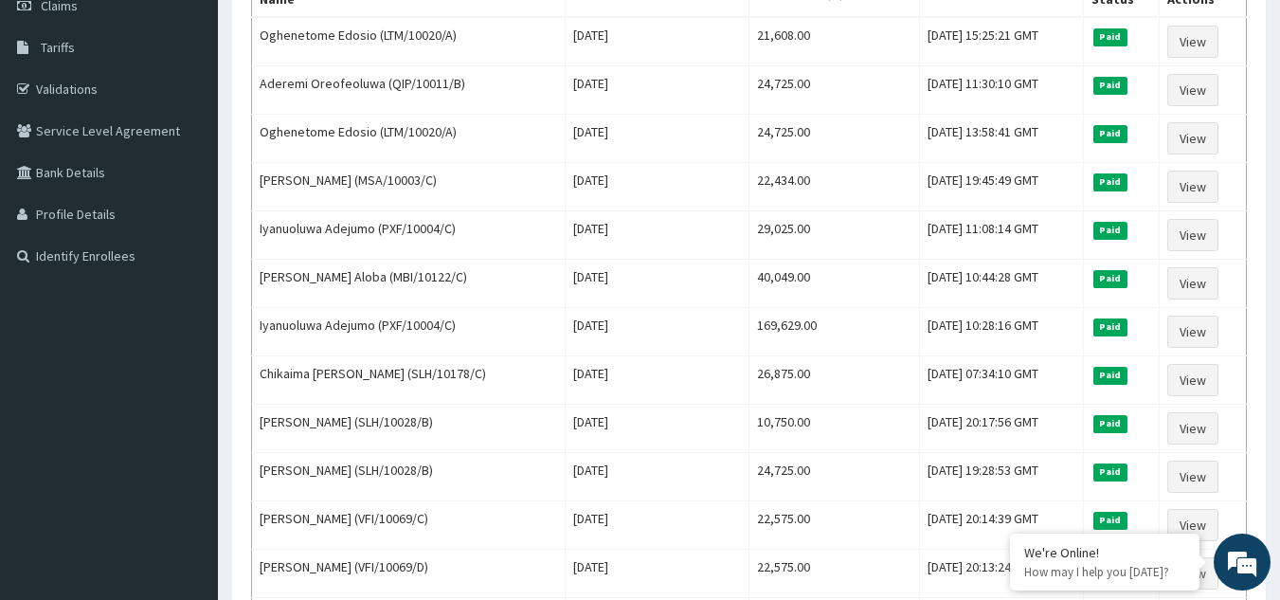
scroll to position [95, 0]
